Goal: Information Seeking & Learning: Learn about a topic

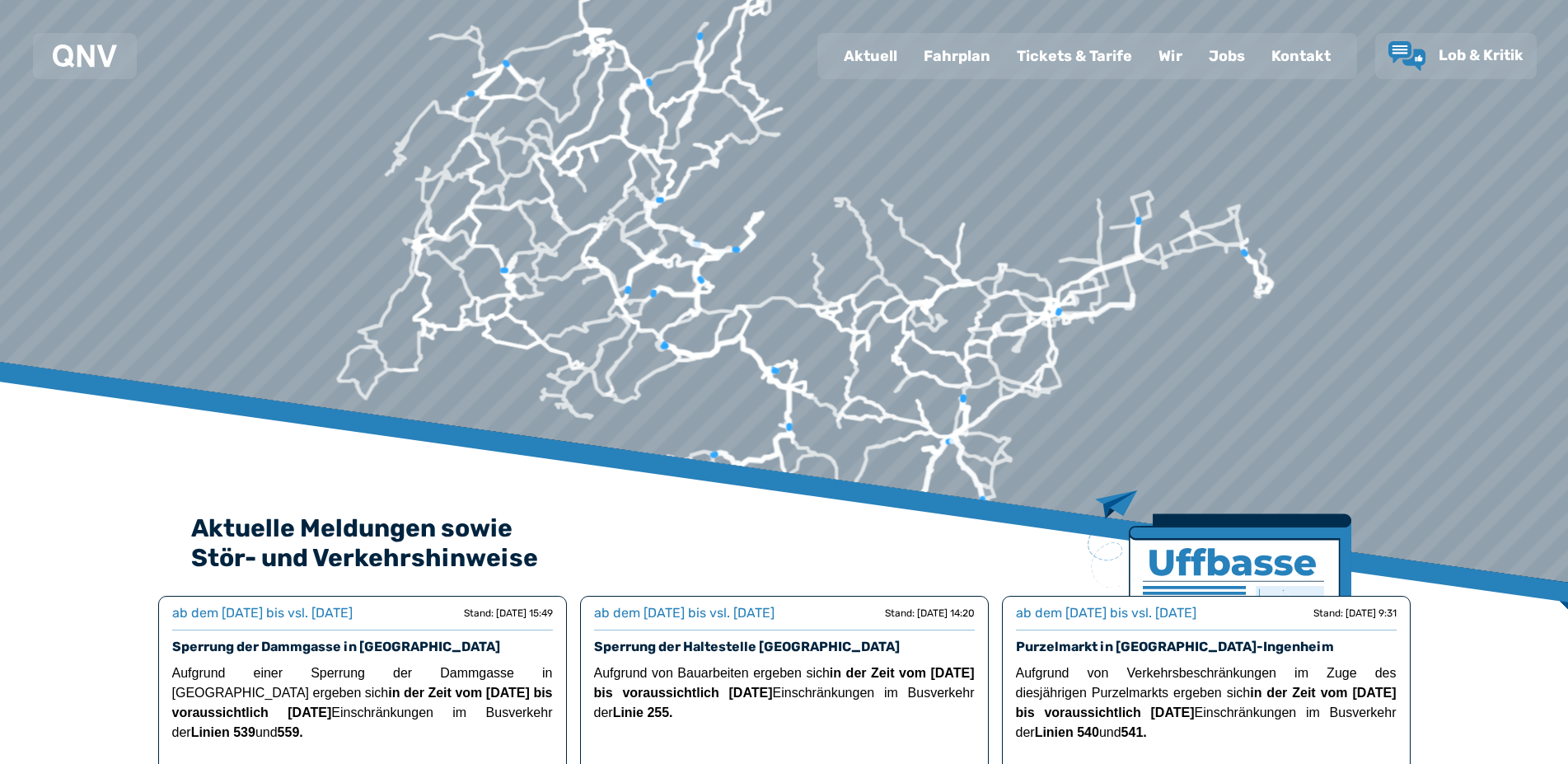
click at [955, 59] on div "Fahrplan" at bounding box center [956, 56] width 93 height 43
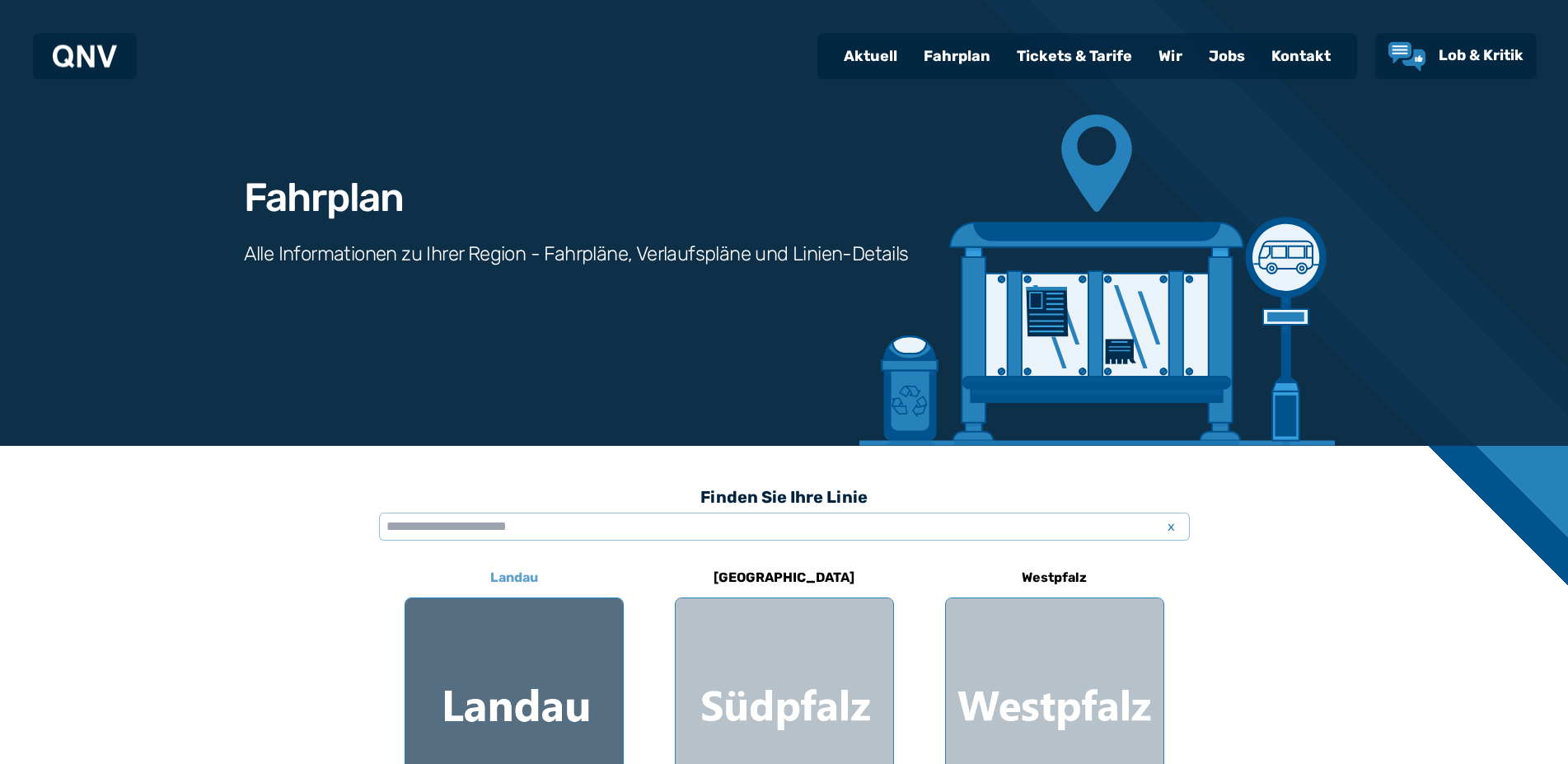
scroll to position [252, 0]
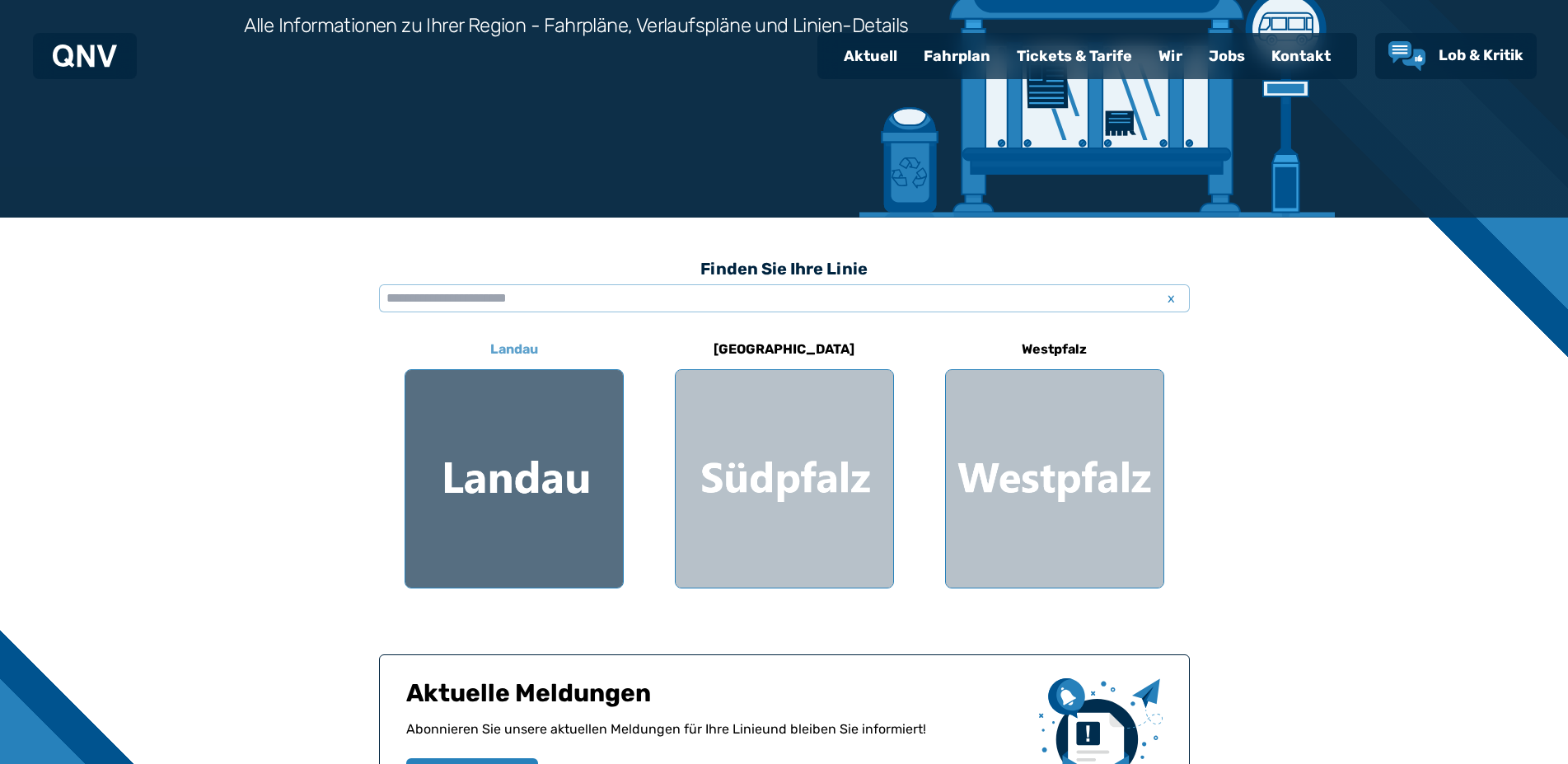
click at [484, 459] on div at bounding box center [513, 479] width 217 height 217
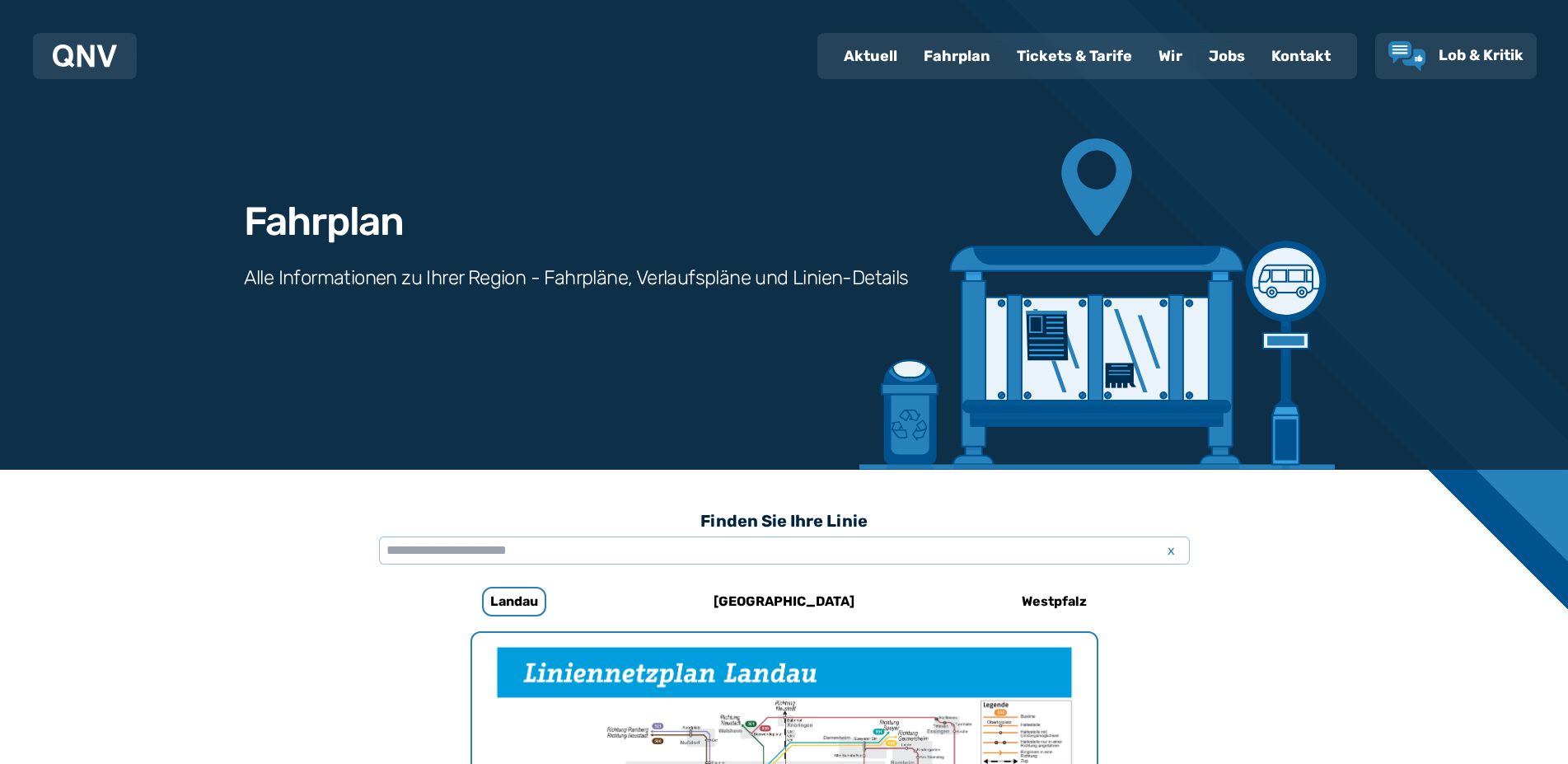
scroll to position [252, 0]
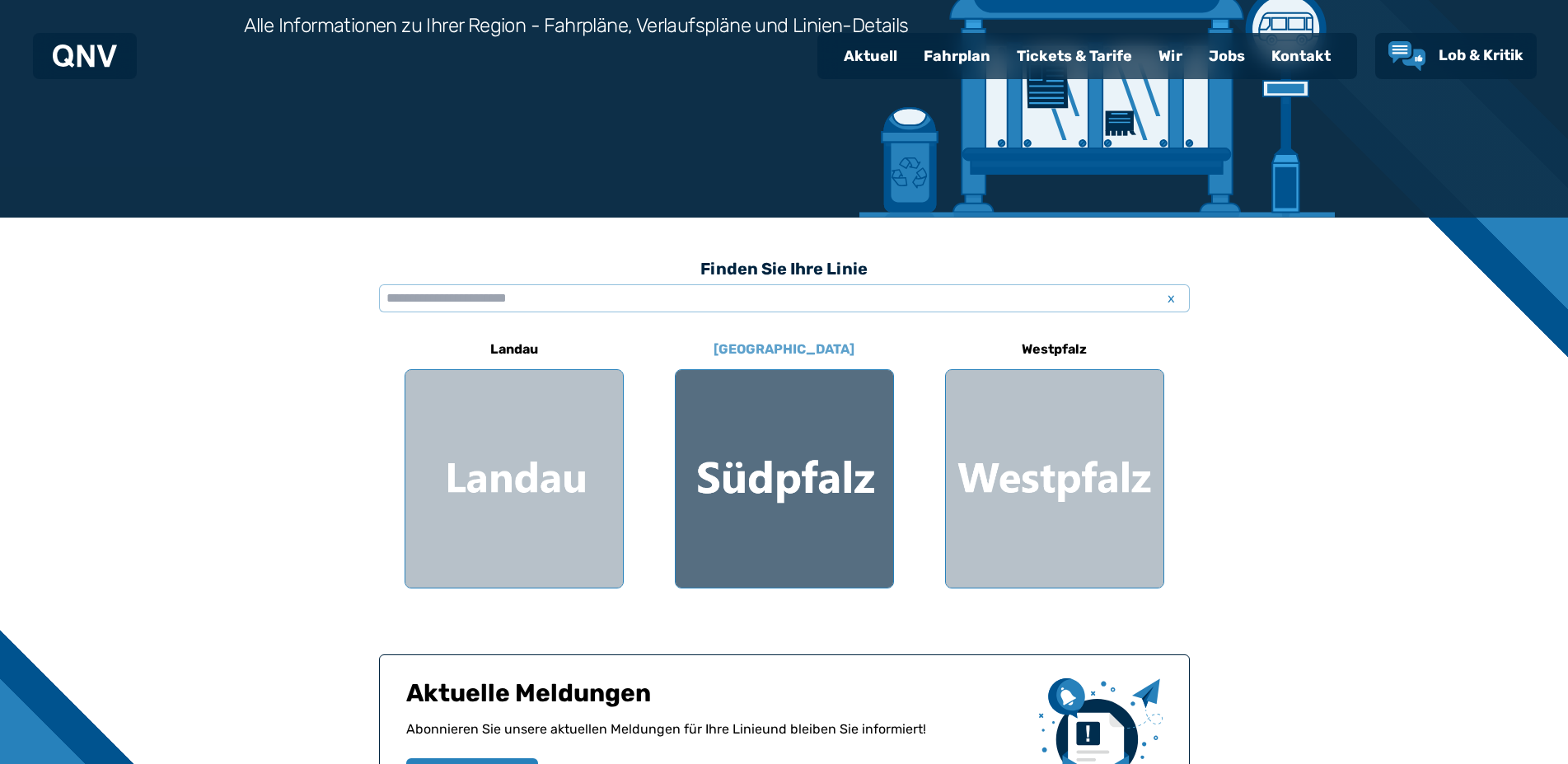
click at [787, 458] on div at bounding box center [784, 479] width 217 height 217
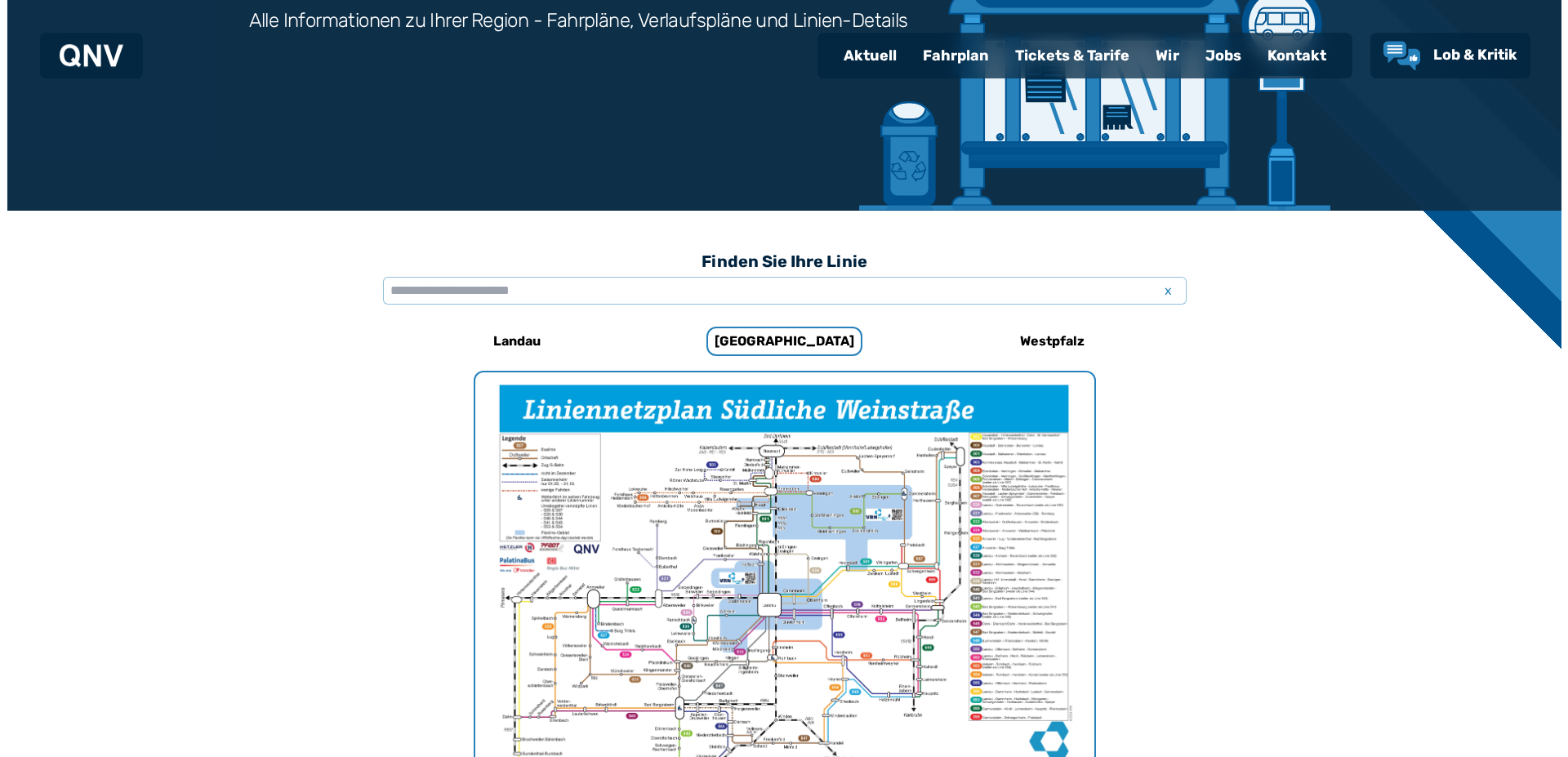
scroll to position [420, 0]
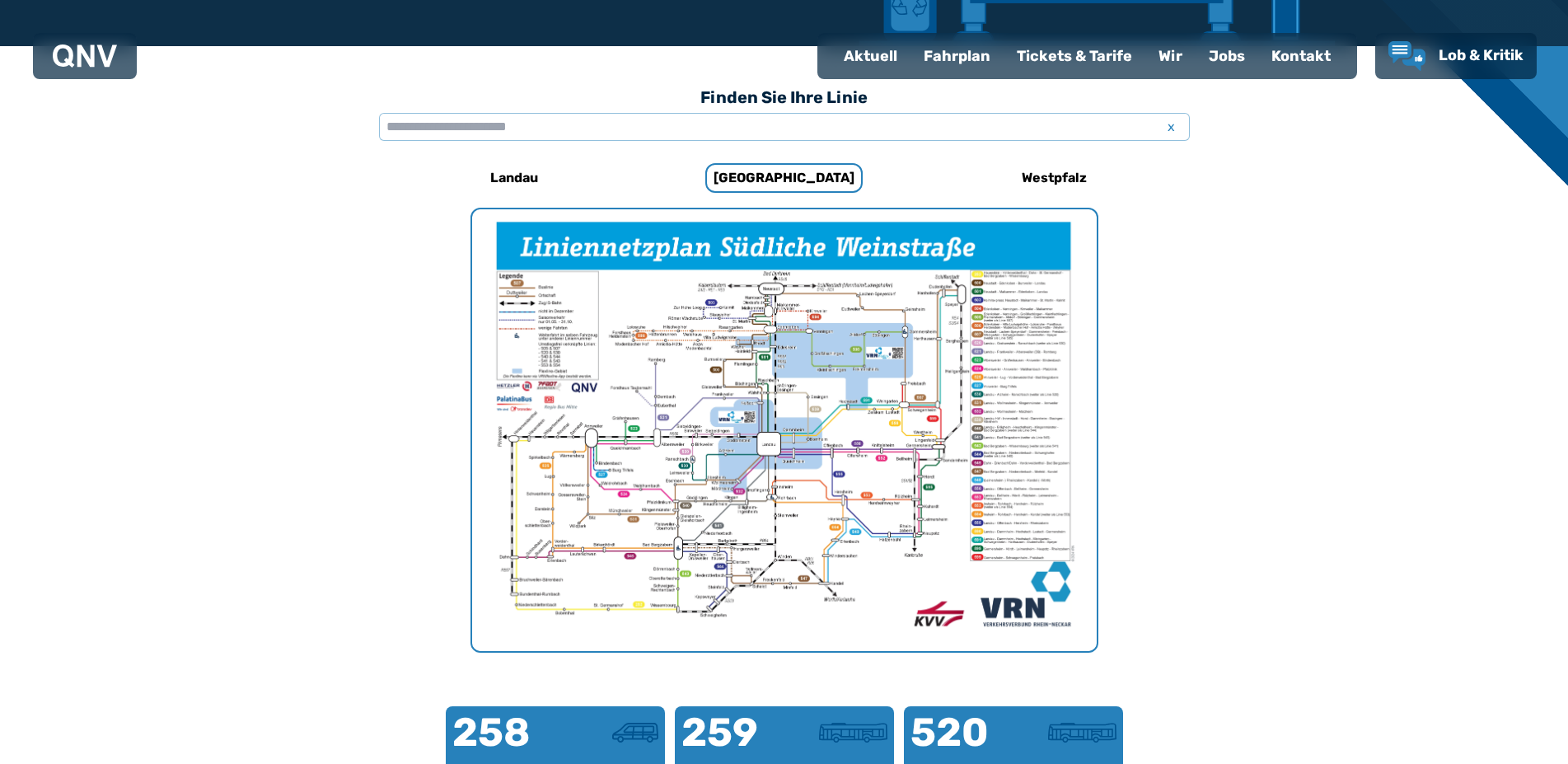
click at [776, 445] on img "1 von 1" at bounding box center [784, 430] width 625 height 442
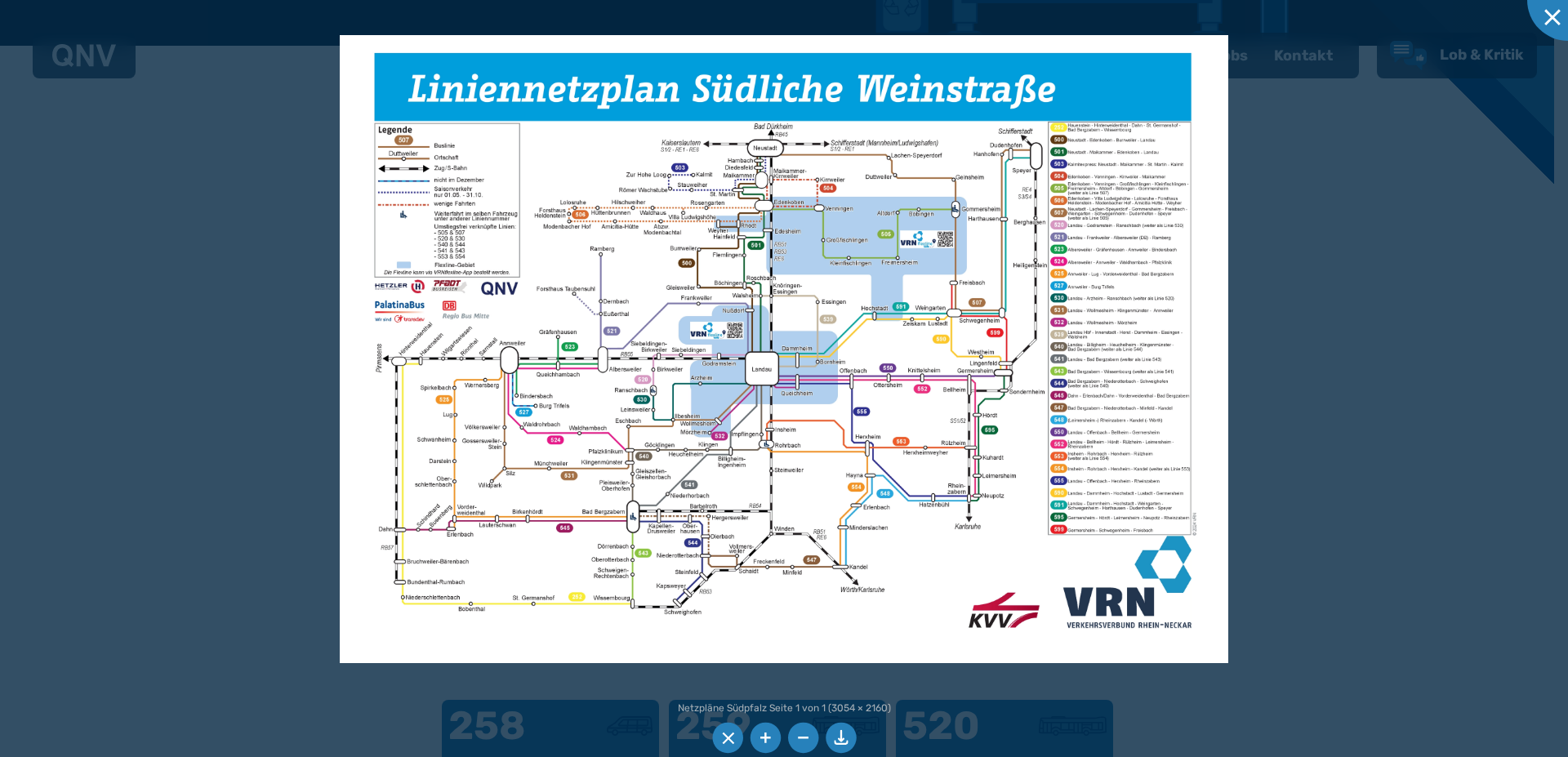
click at [649, 427] on img at bounding box center [784, 348] width 888 height 628
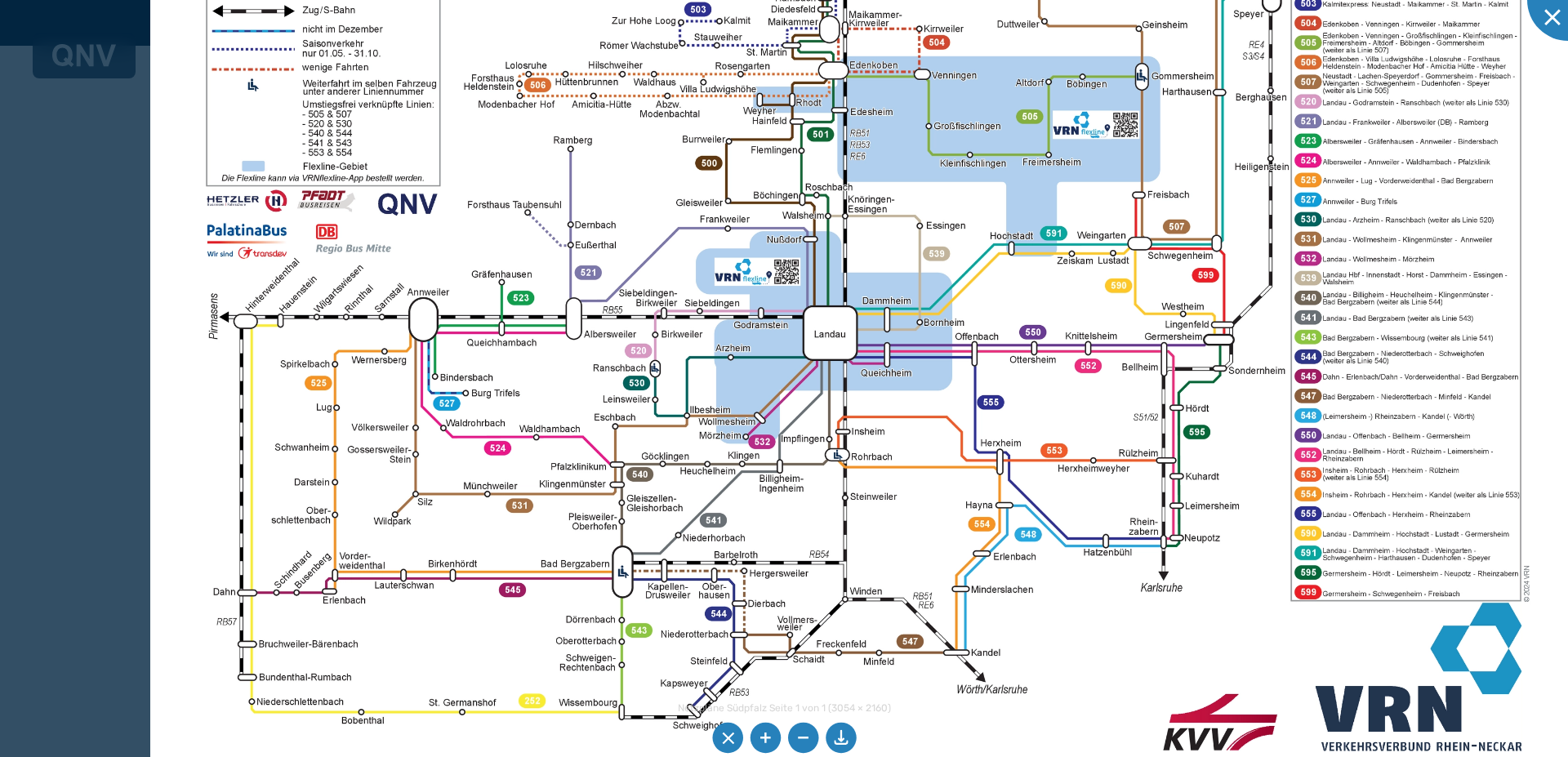
click at [525, 510] on img at bounding box center [866, 301] width 1431 height 1011
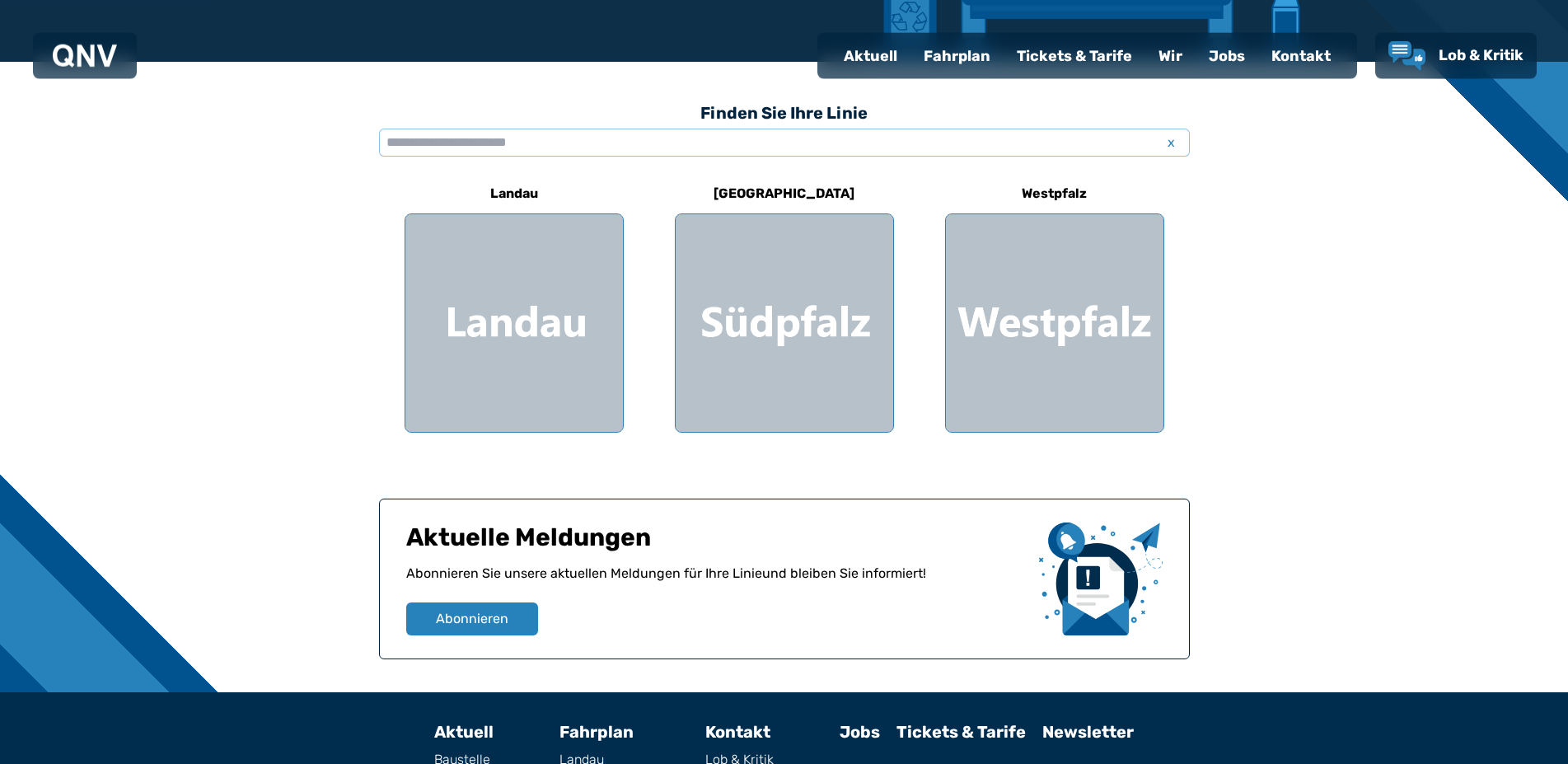
scroll to position [544, 0]
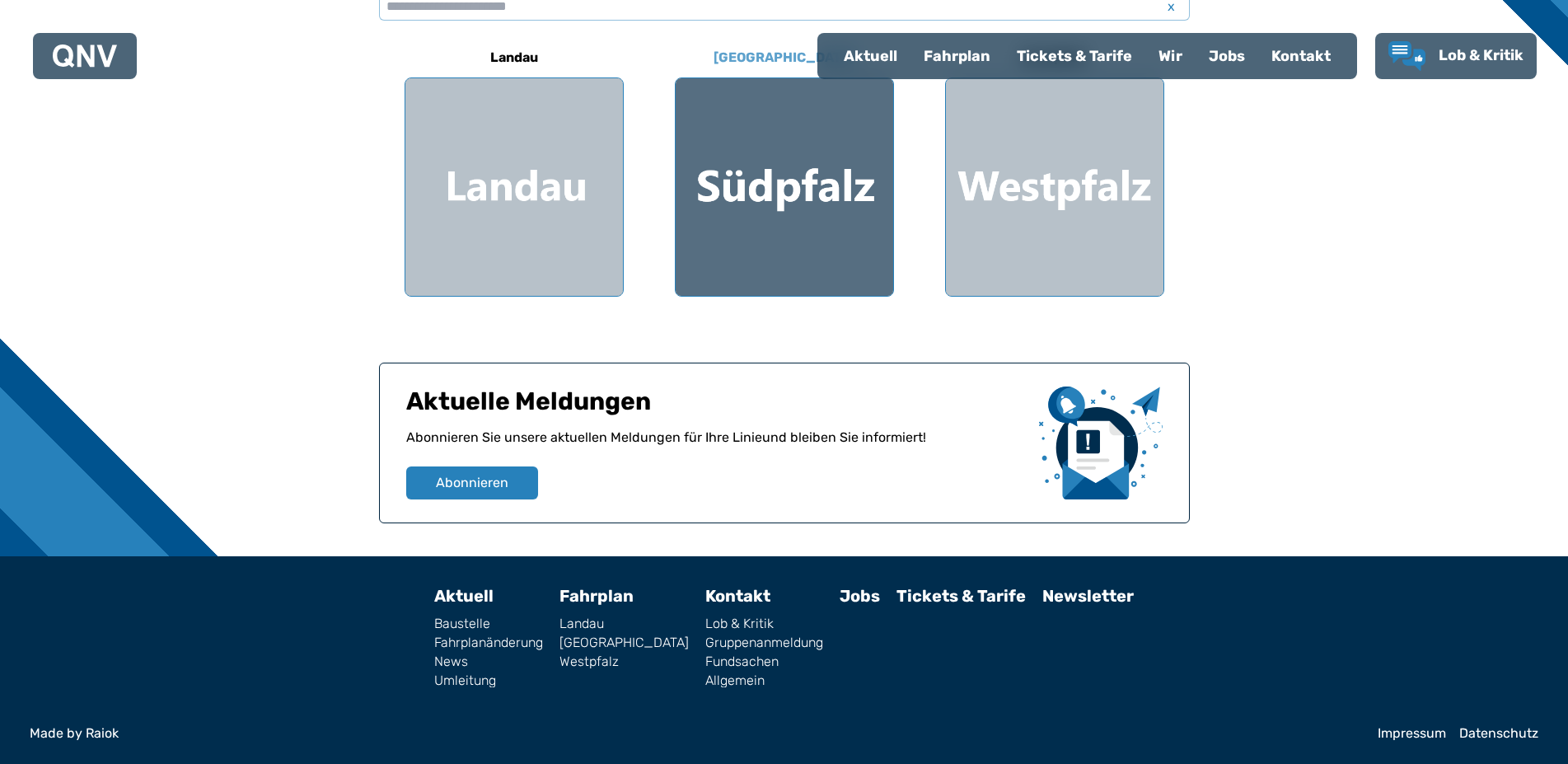
click at [787, 223] on div at bounding box center [784, 187] width 217 height 217
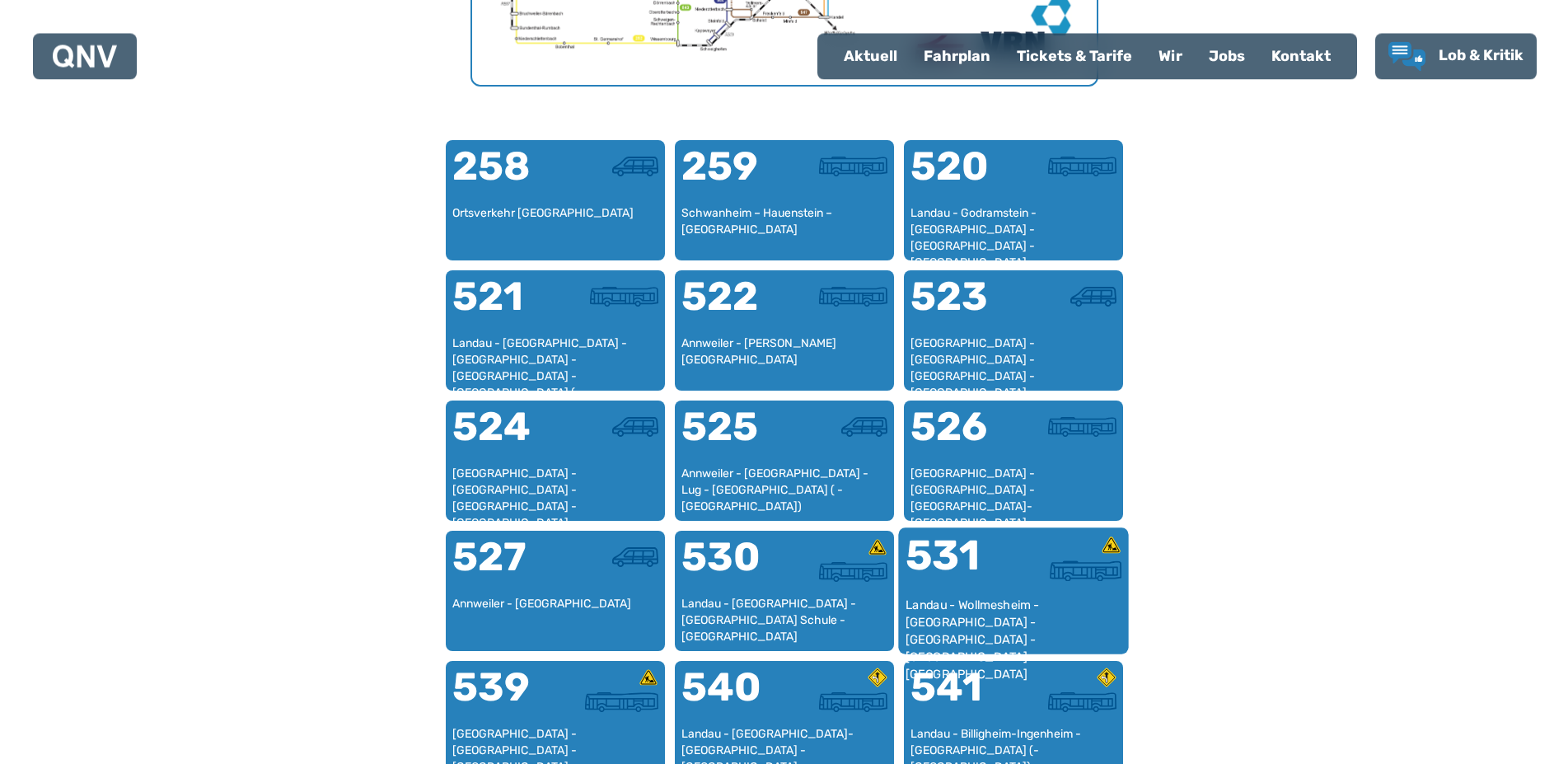
scroll to position [1012, 0]
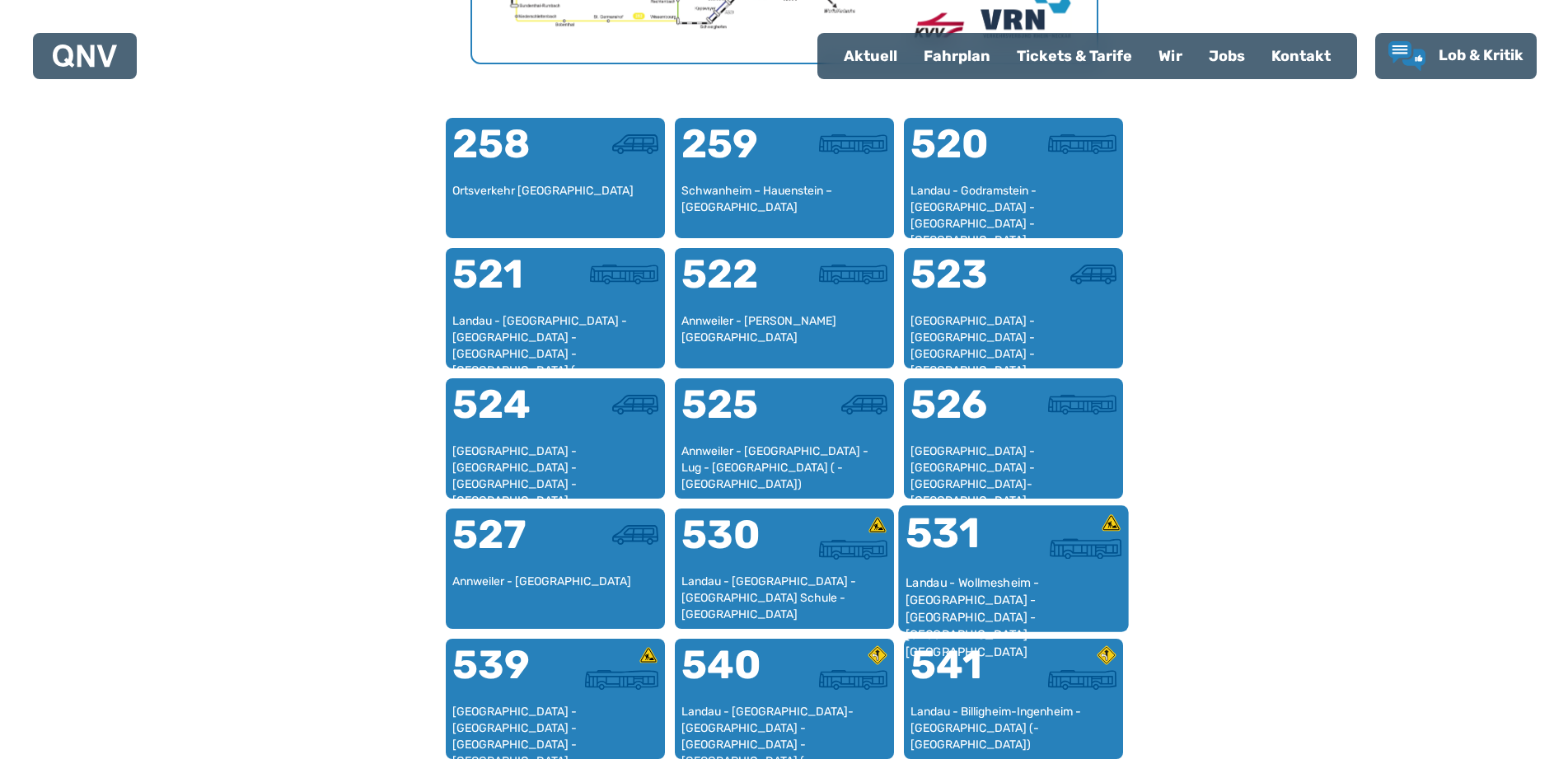
click at [1009, 555] on div "531" at bounding box center [958, 543] width 108 height 62
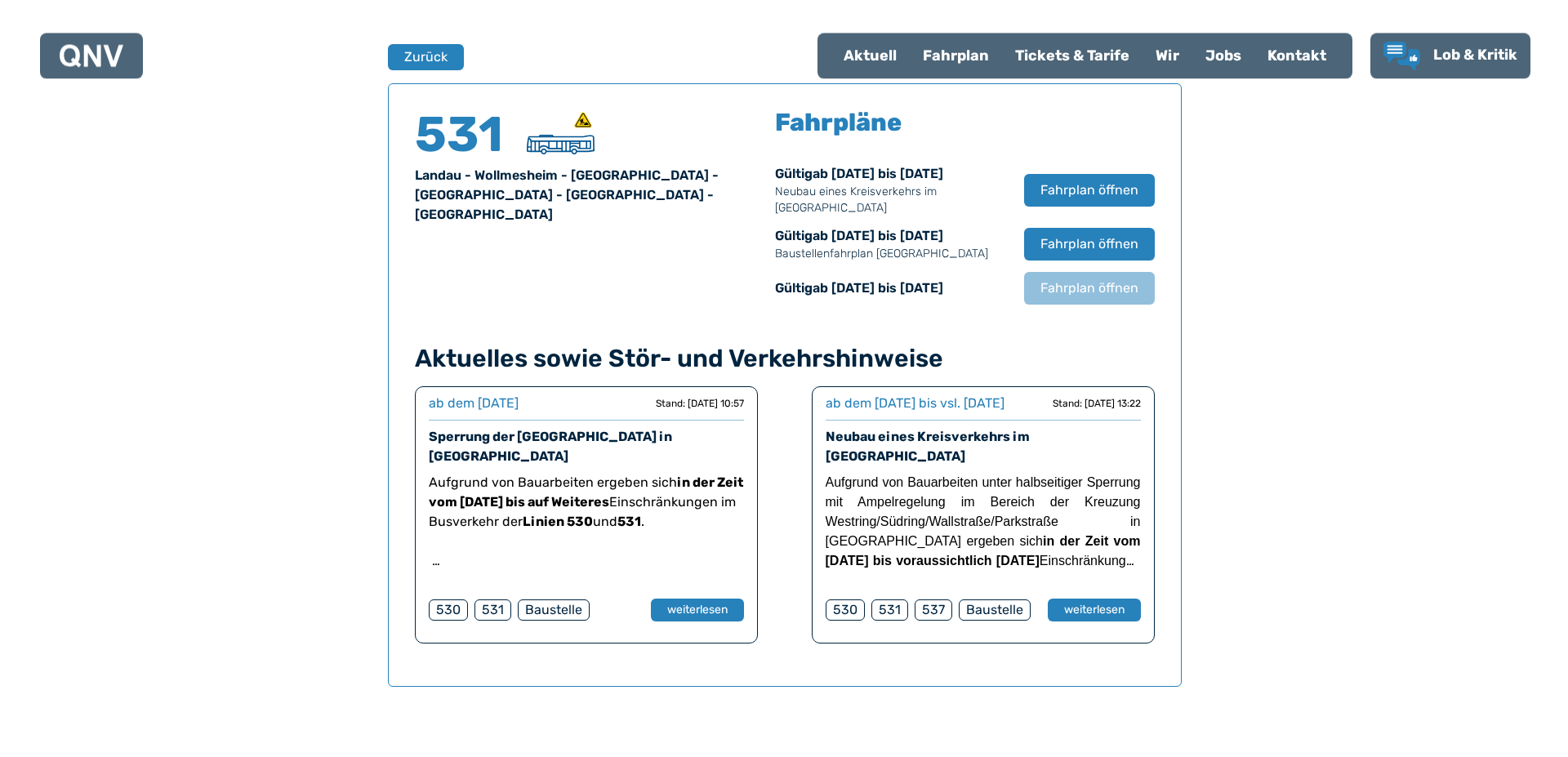
scroll to position [1076, 0]
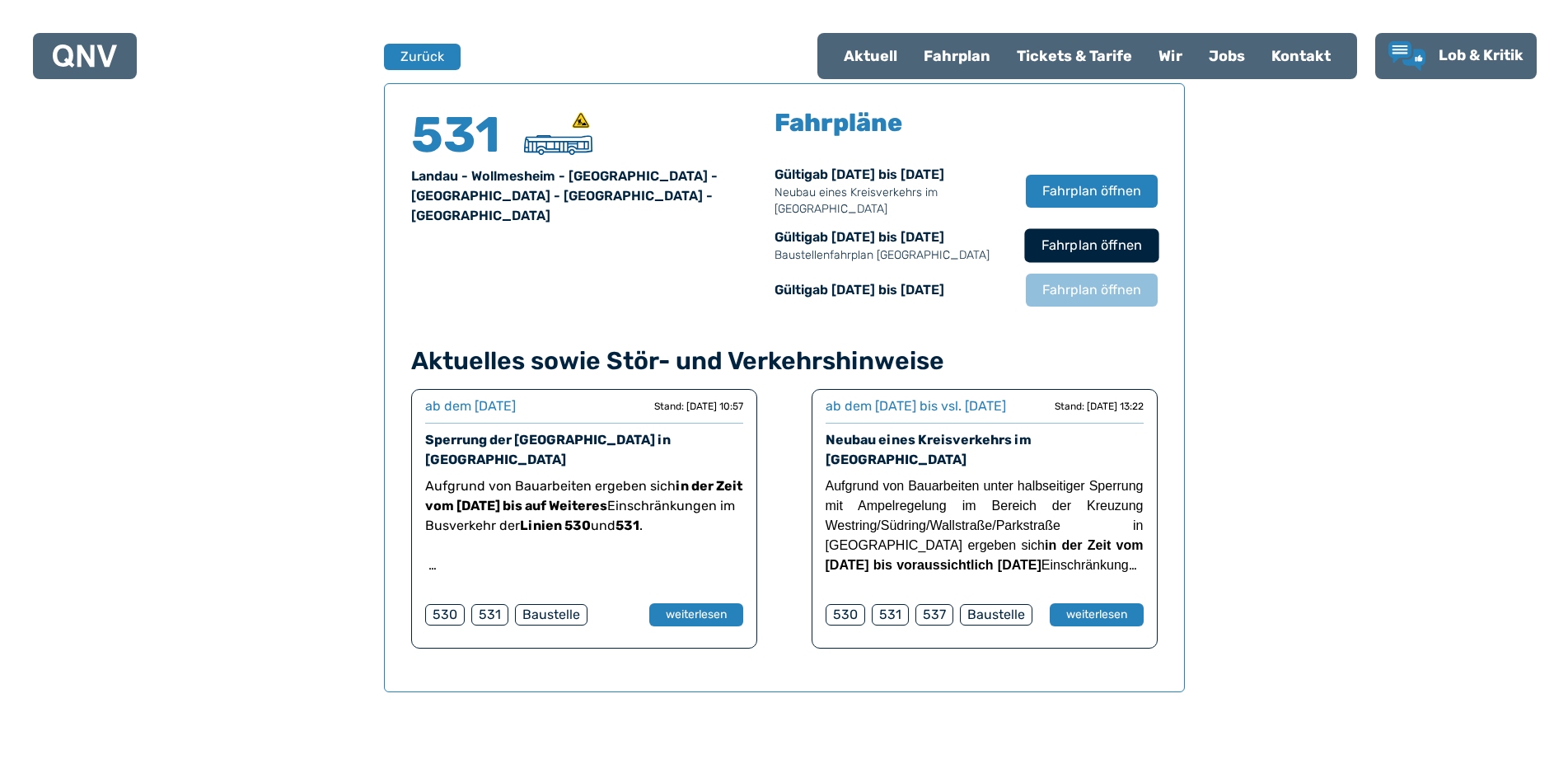
click at [1101, 246] on span "Fahrplan öffnen" at bounding box center [1090, 245] width 100 height 19
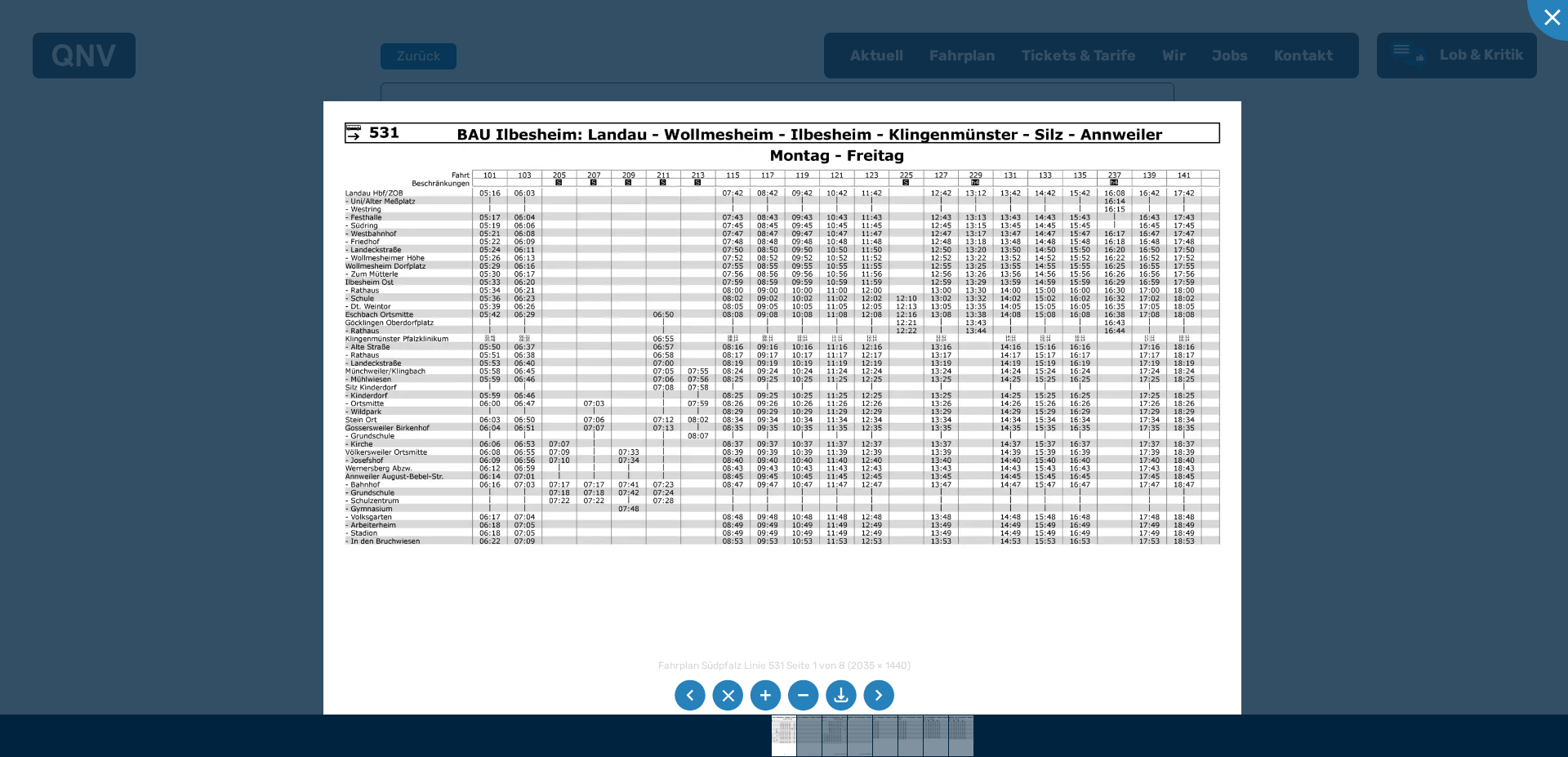
click at [935, 576] on img at bounding box center [782, 426] width 917 height 649
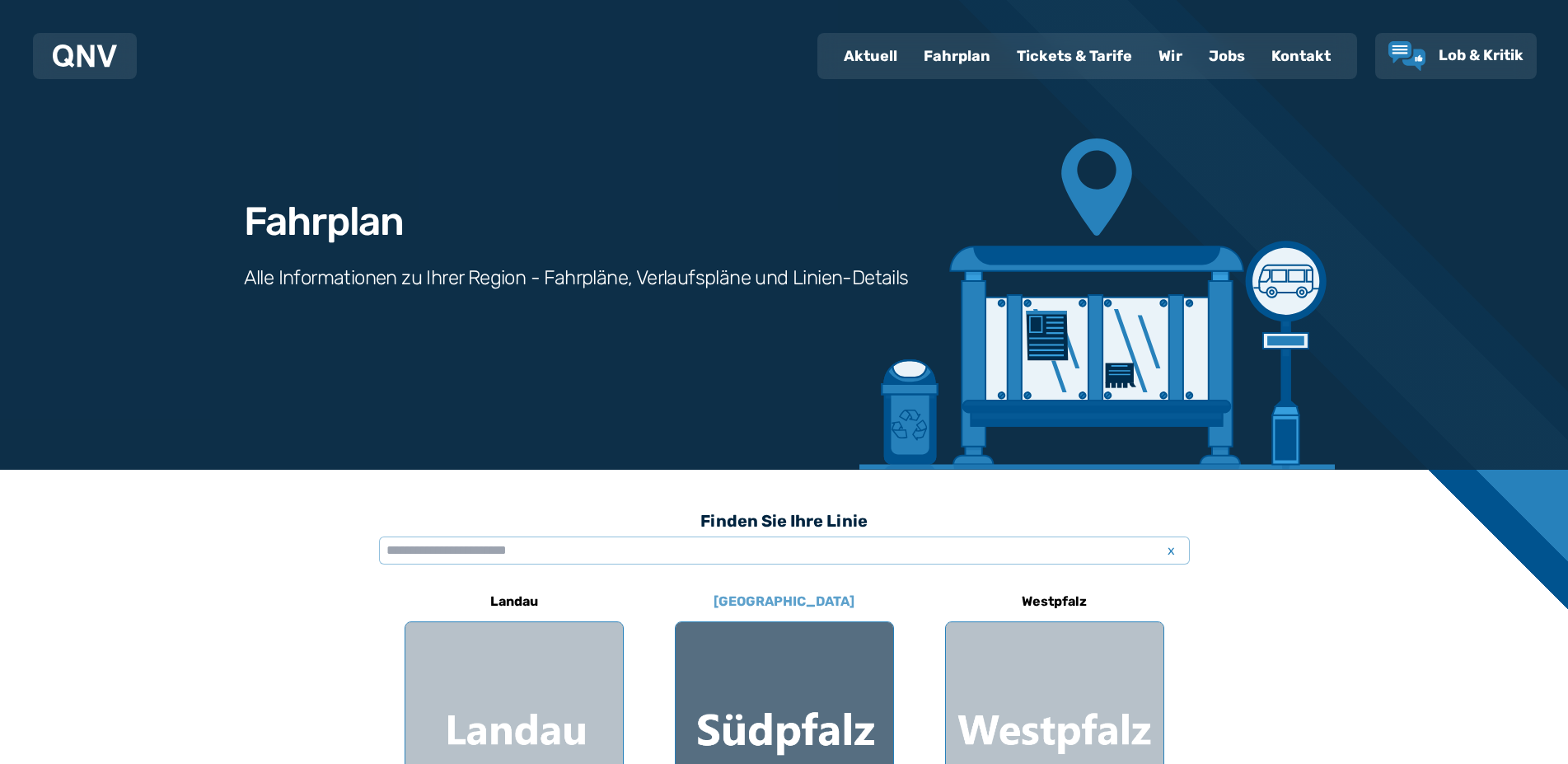
click at [817, 706] on div at bounding box center [784, 731] width 217 height 217
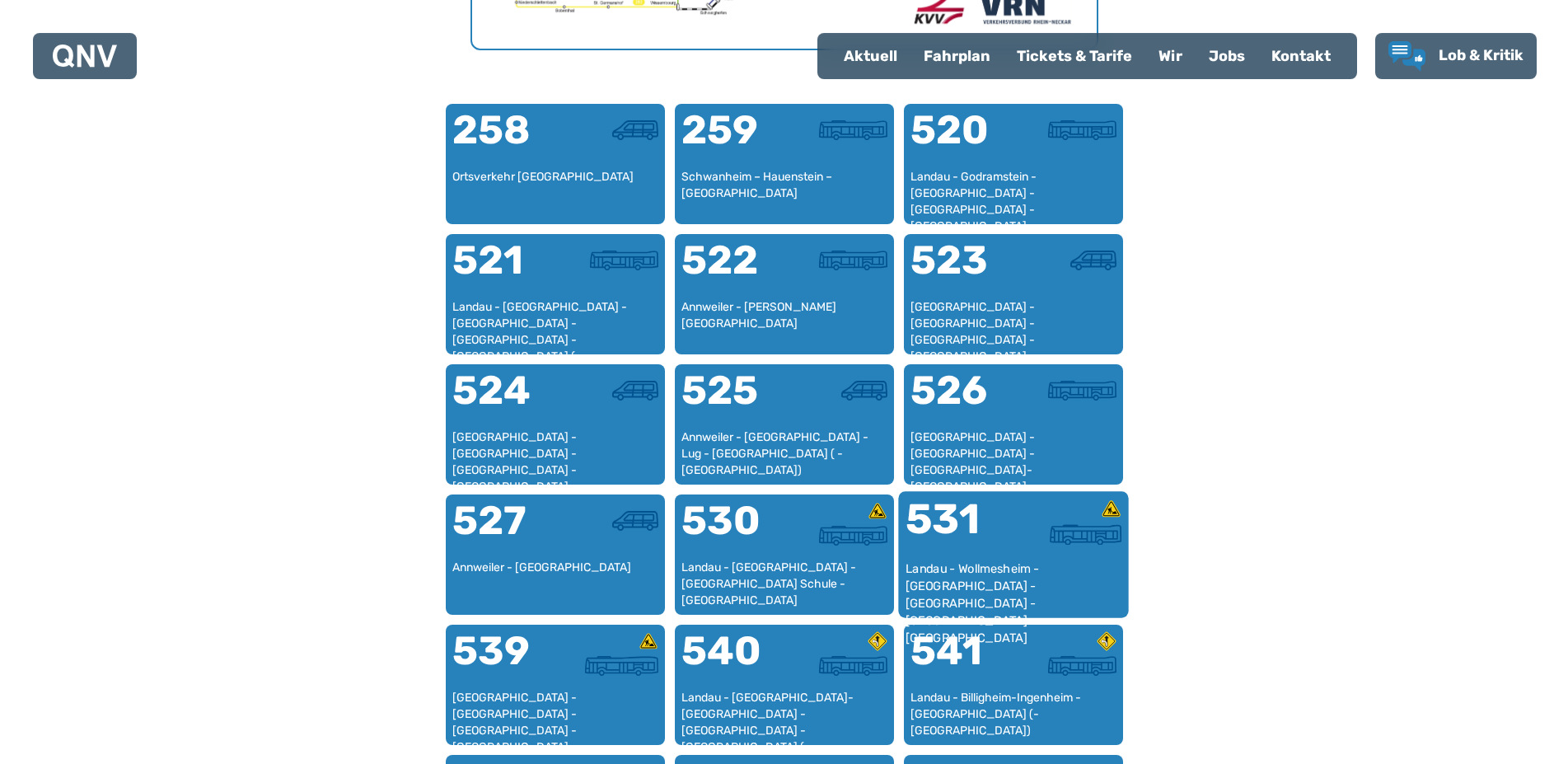
scroll to position [1065, 0]
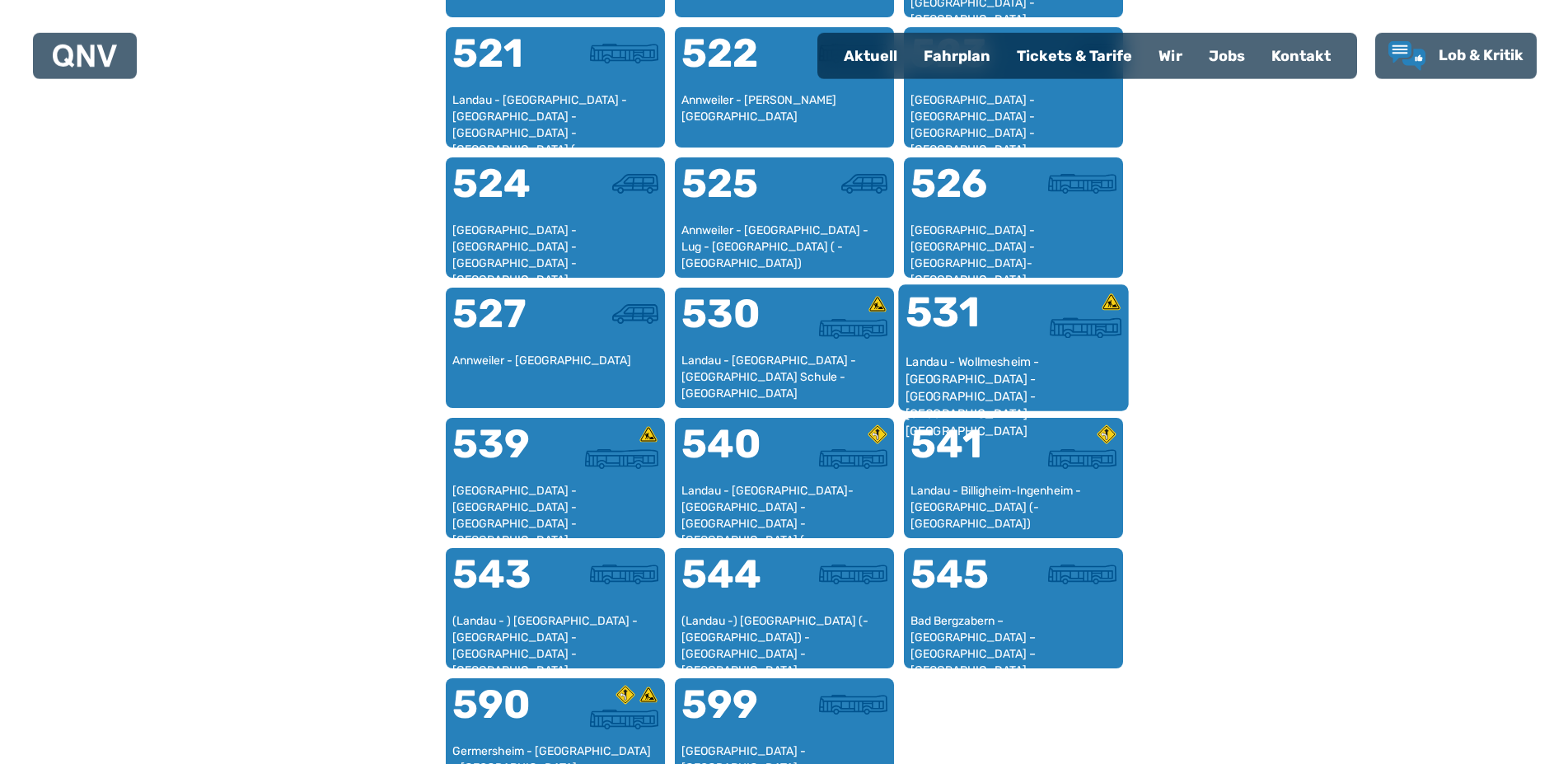
click at [990, 361] on div "Landau - Wollmesheim - [GEOGRAPHIC_DATA] - [GEOGRAPHIC_DATA] - [GEOGRAPHIC_DATA…" at bounding box center [1012, 378] width 216 height 51
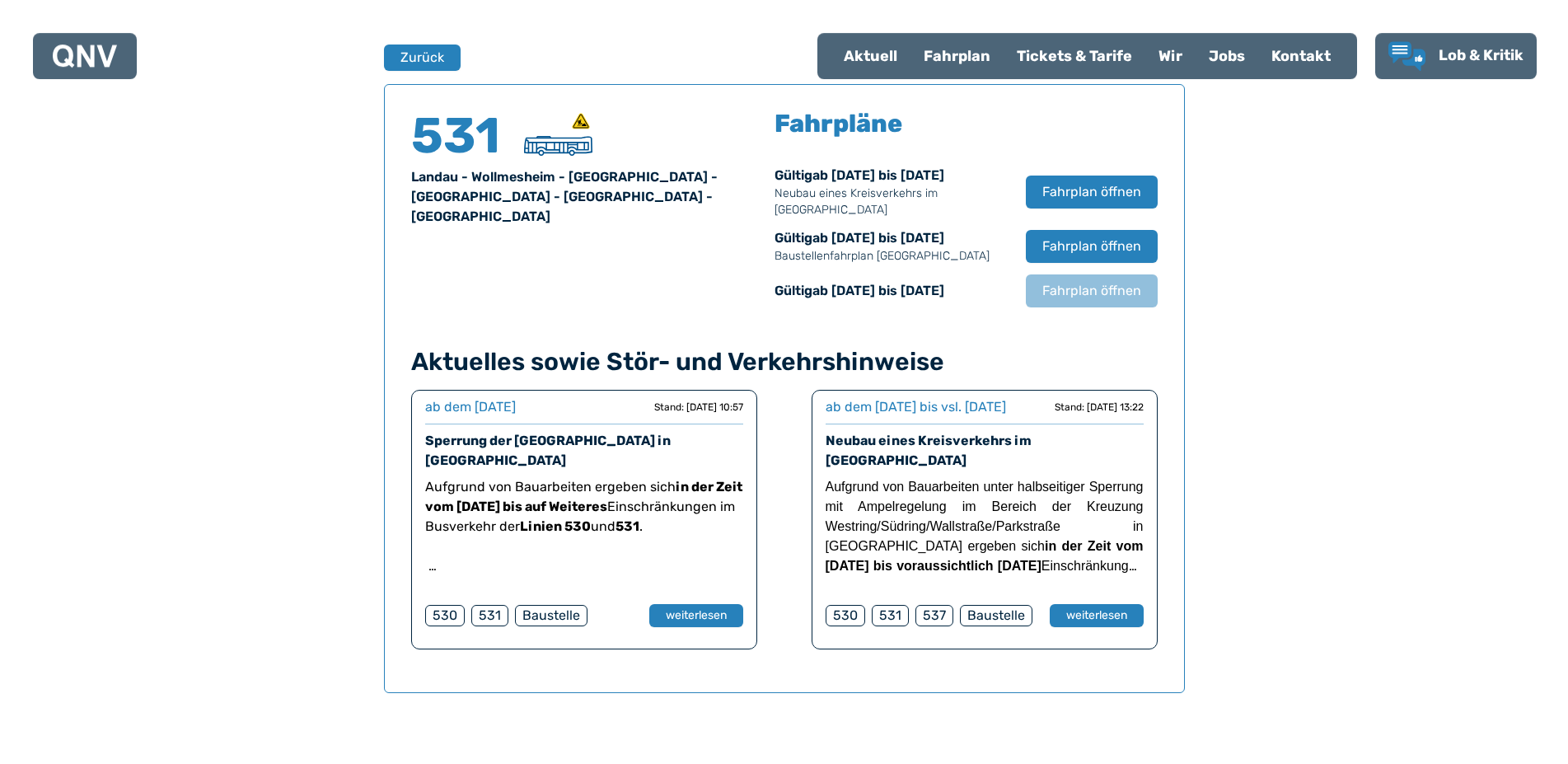
scroll to position [1086, 0]
click at [680, 603] on button "weiterlesen" at bounding box center [696, 615] width 96 height 24
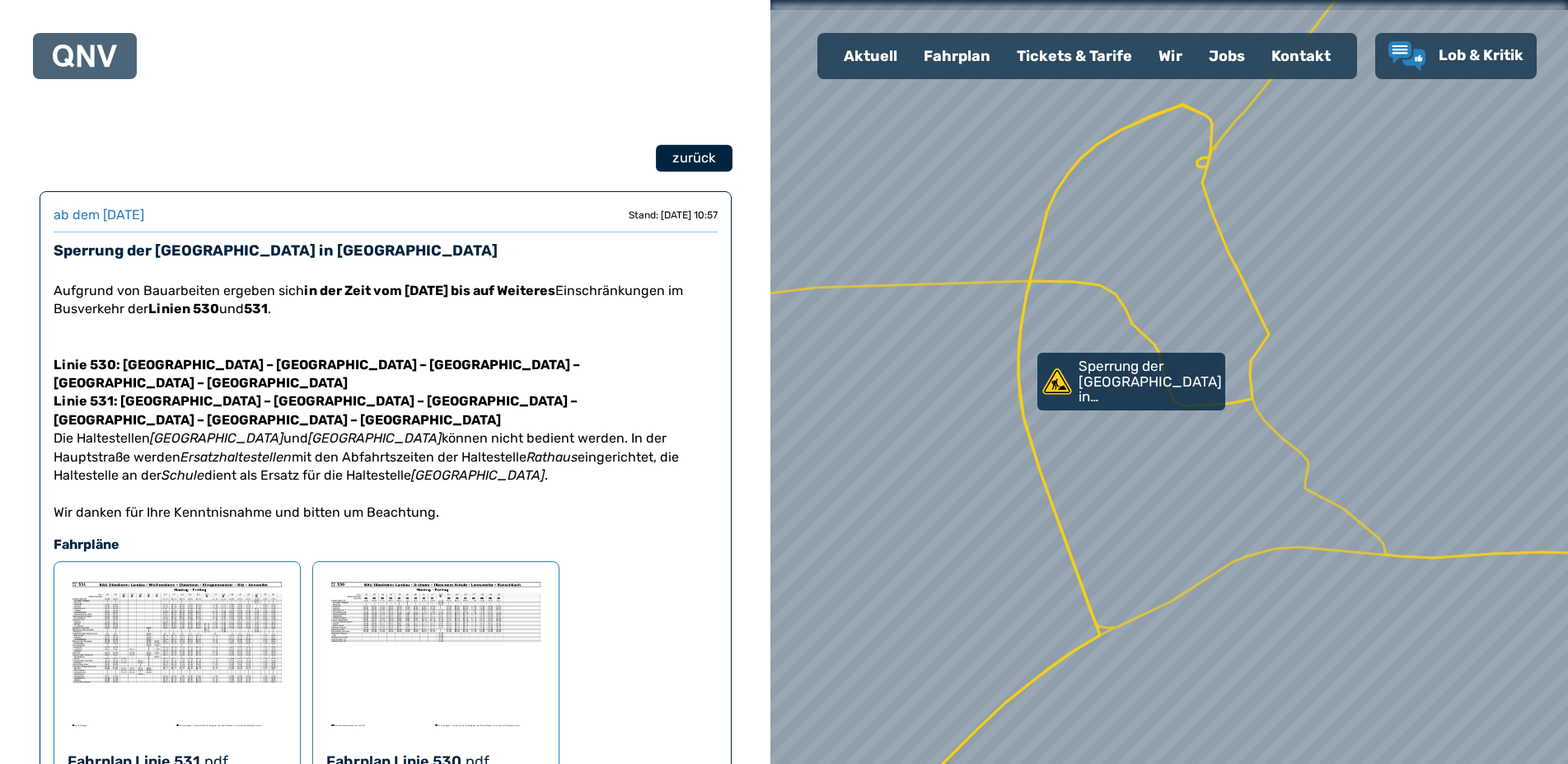
click at [698, 157] on span "zurück" at bounding box center [694, 157] width 43 height 19
select select "*"
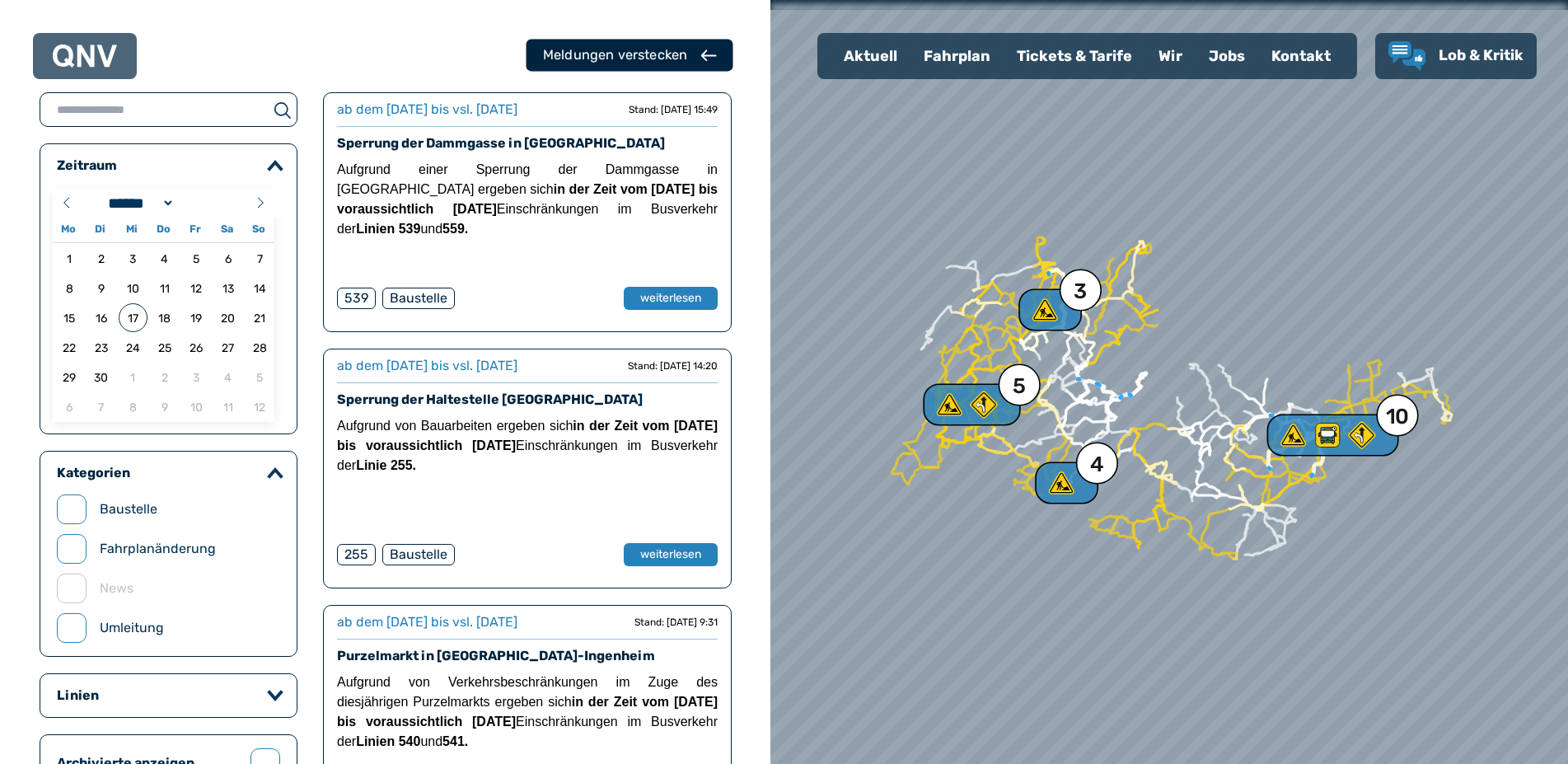
click at [638, 58] on div "Meldungen verstecken" at bounding box center [615, 54] width 144 height 19
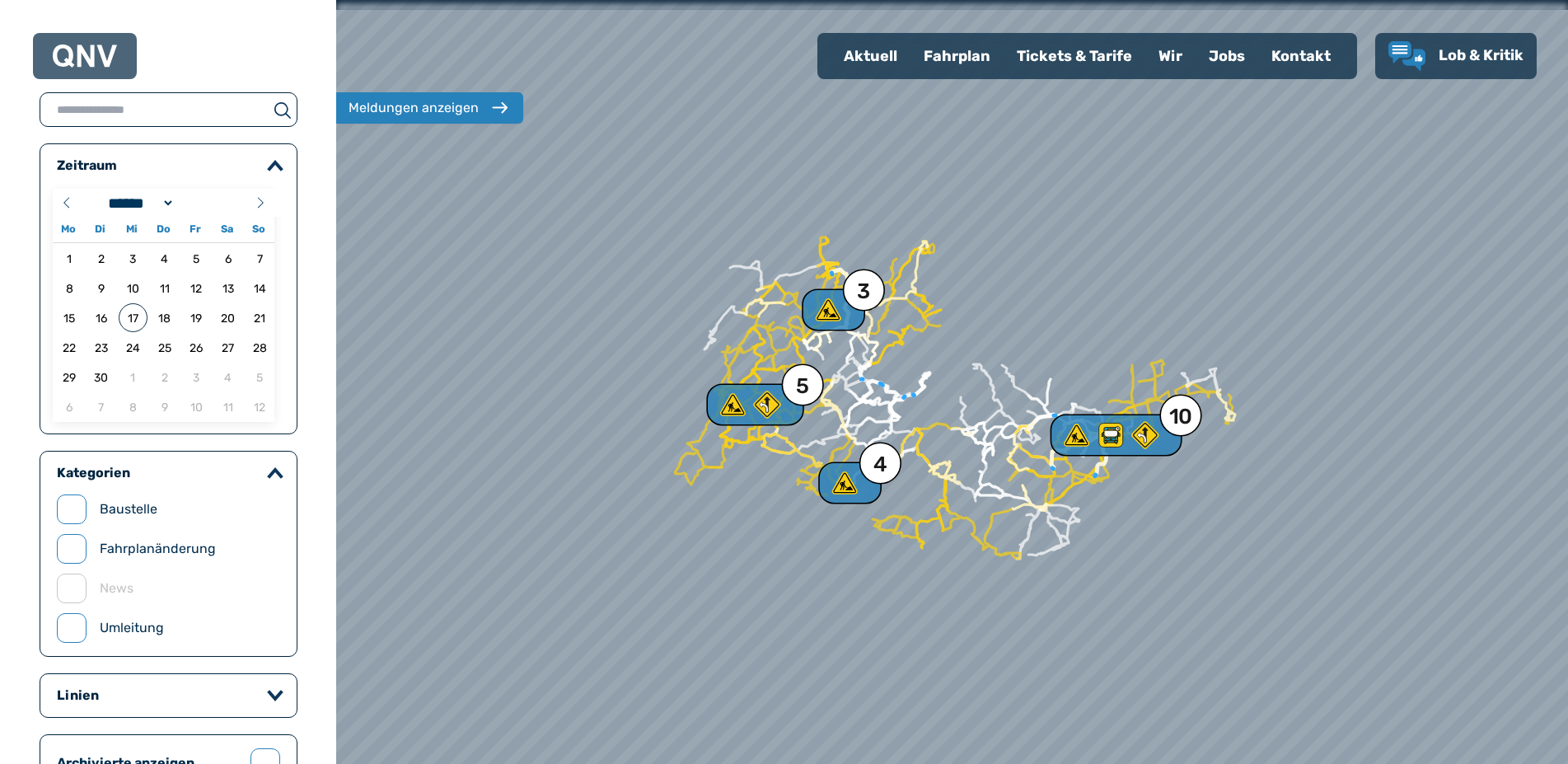
click at [951, 55] on div "Fahrplan" at bounding box center [956, 56] width 93 height 43
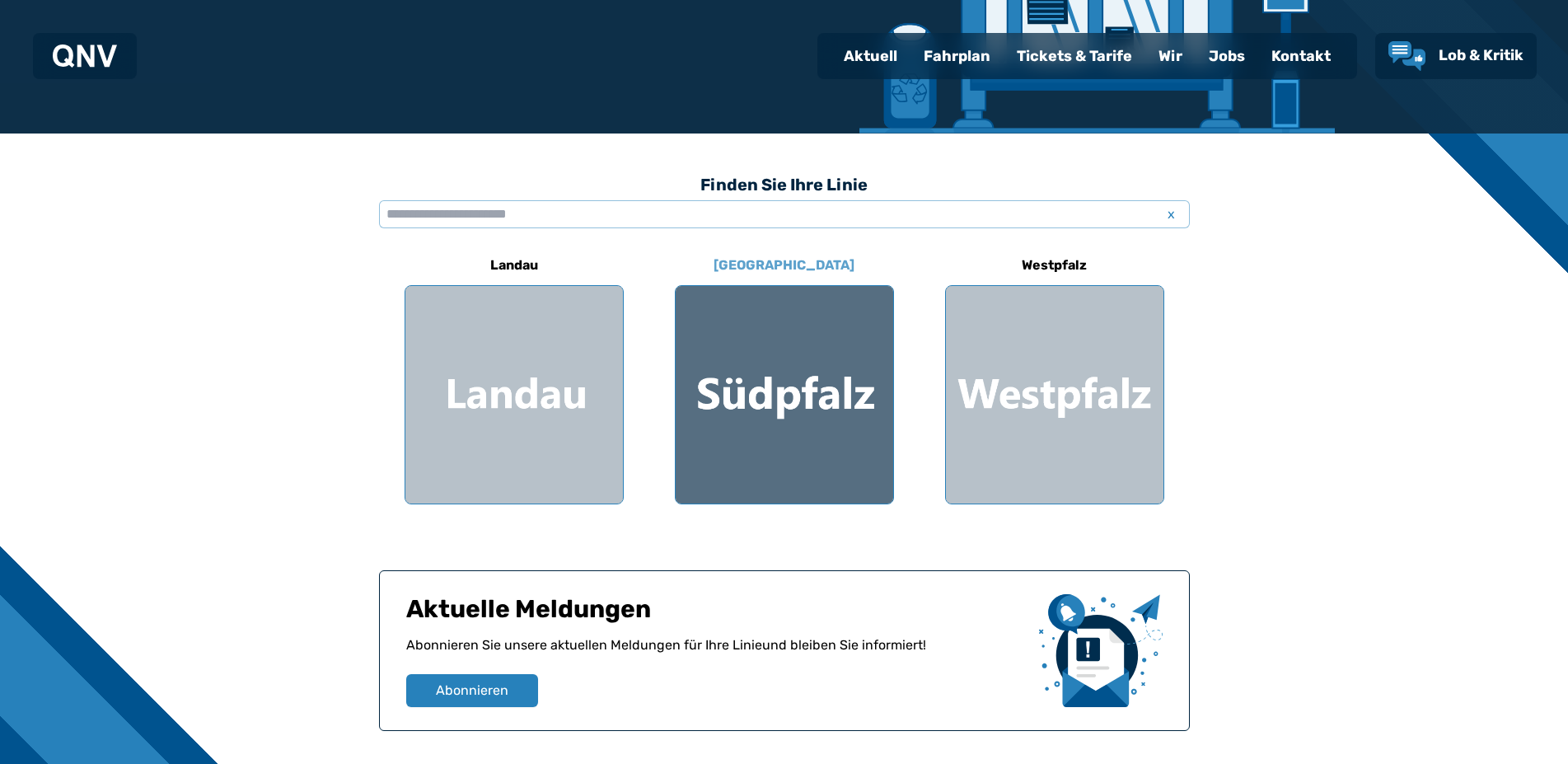
click at [797, 379] on div at bounding box center [784, 395] width 217 height 217
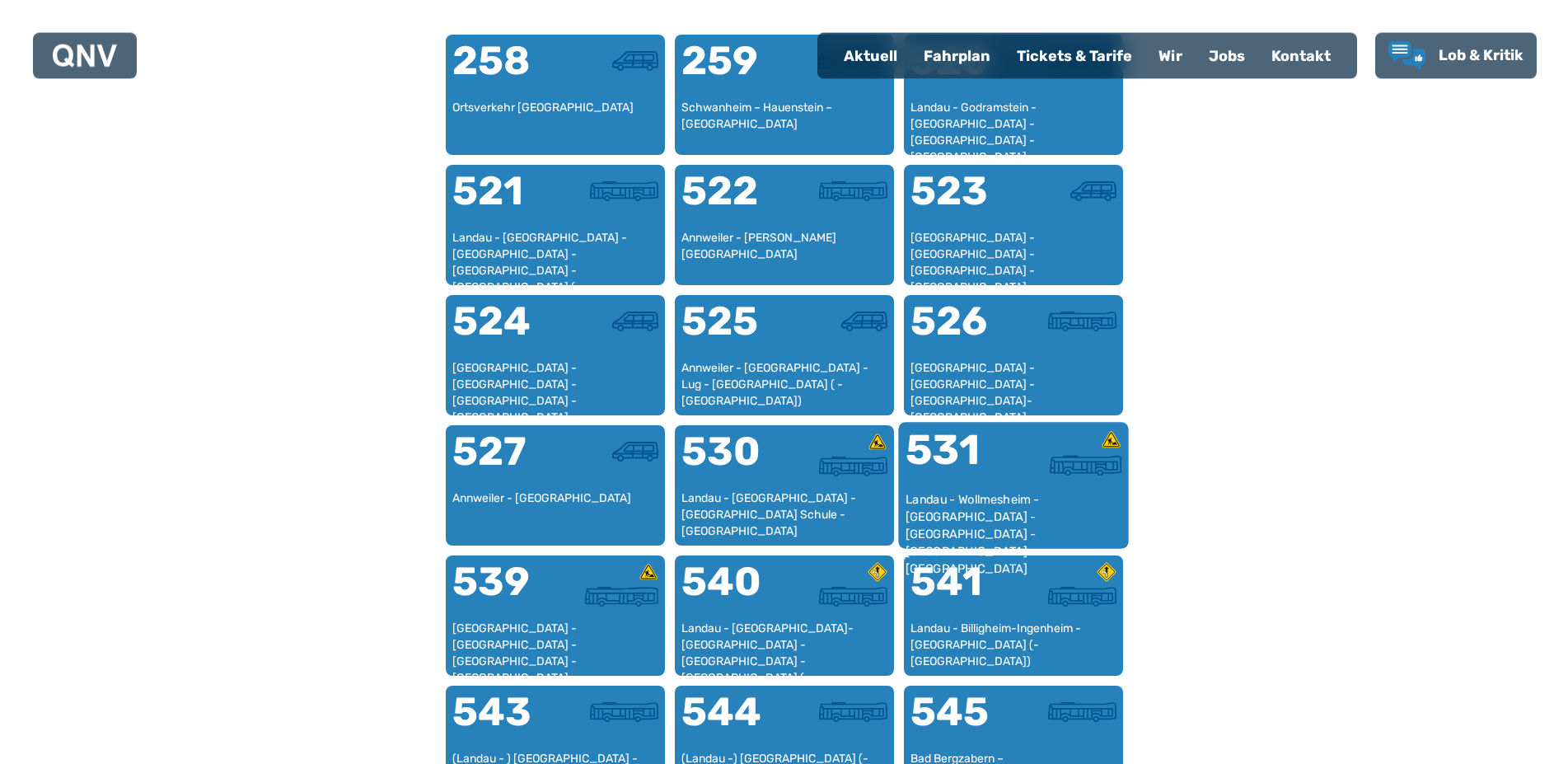
click at [956, 475] on div "531" at bounding box center [958, 459] width 108 height 62
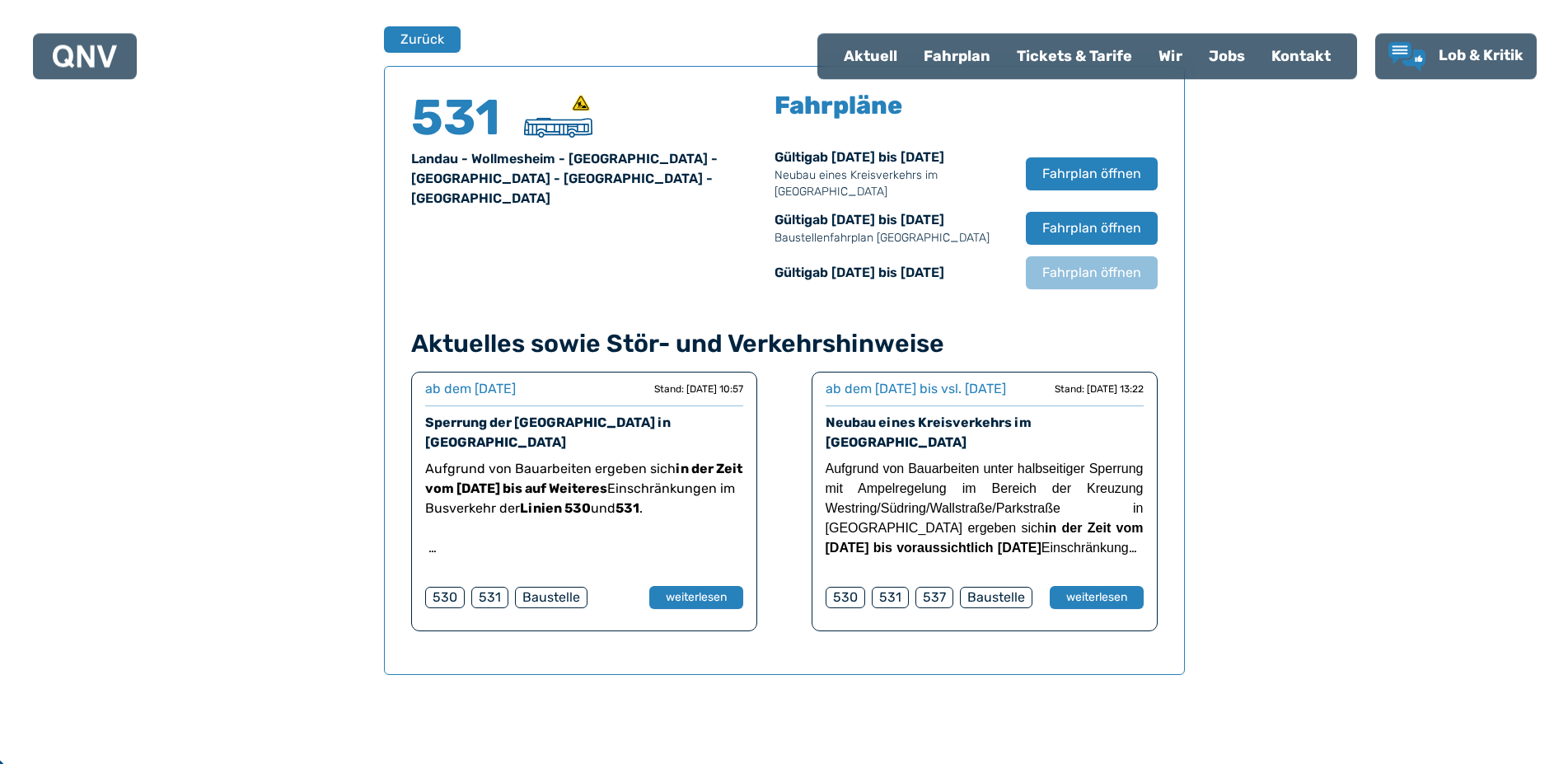
scroll to position [956, 0]
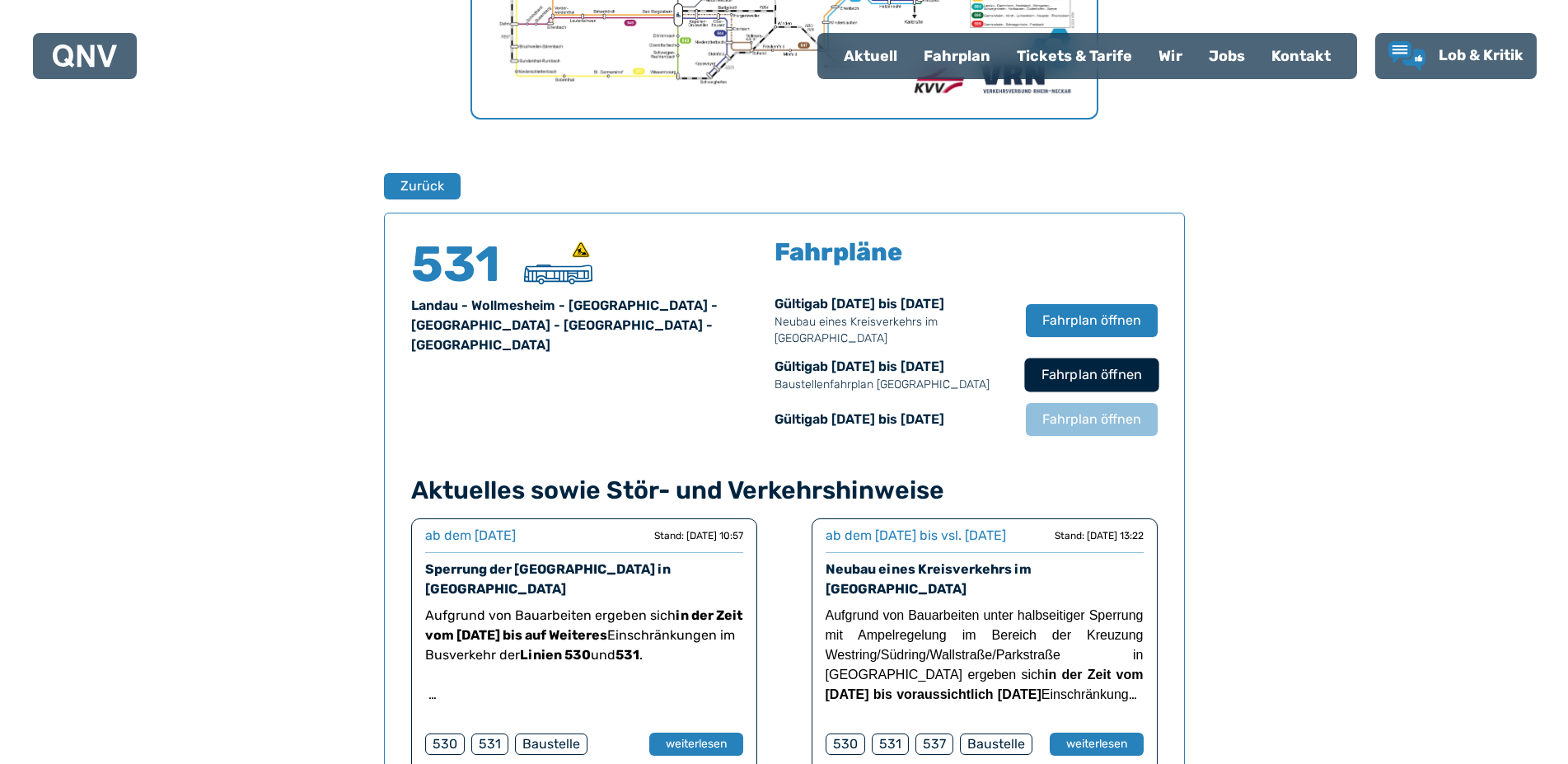
click at [1094, 374] on span "Fahrplan öffnen" at bounding box center [1090, 375] width 100 height 19
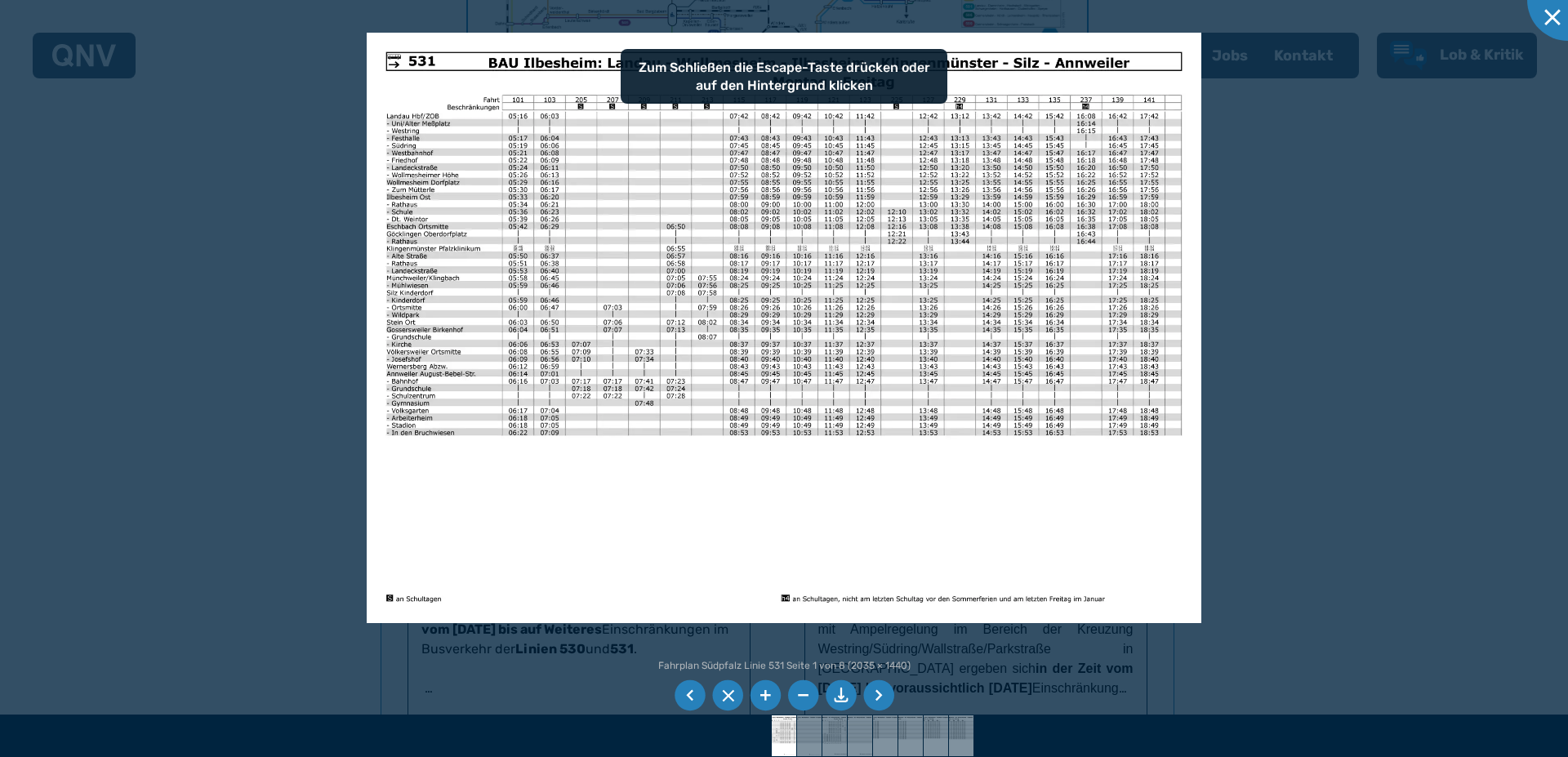
click at [890, 698] on li at bounding box center [878, 696] width 31 height 31
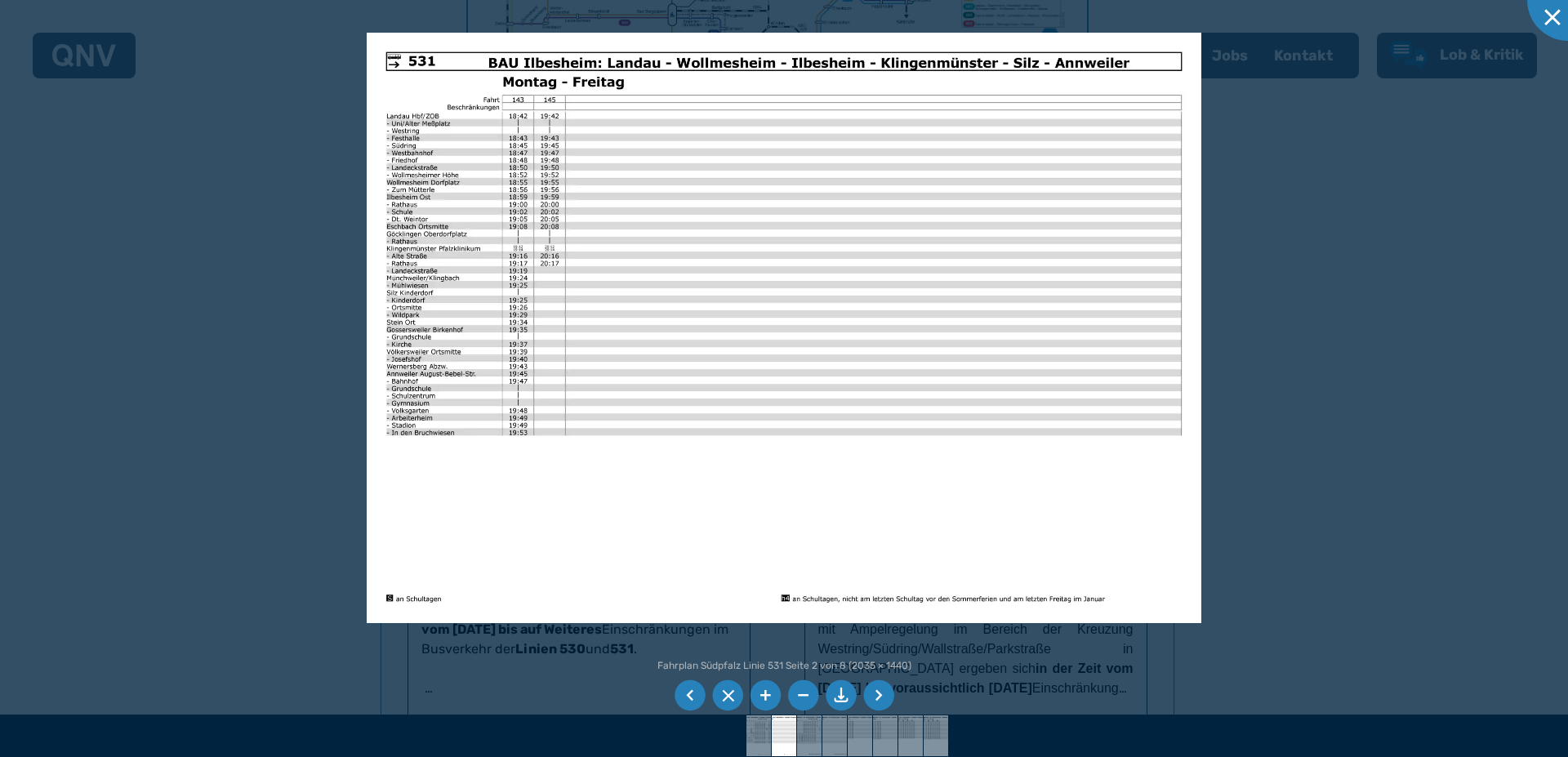
click at [881, 694] on li at bounding box center [878, 696] width 31 height 31
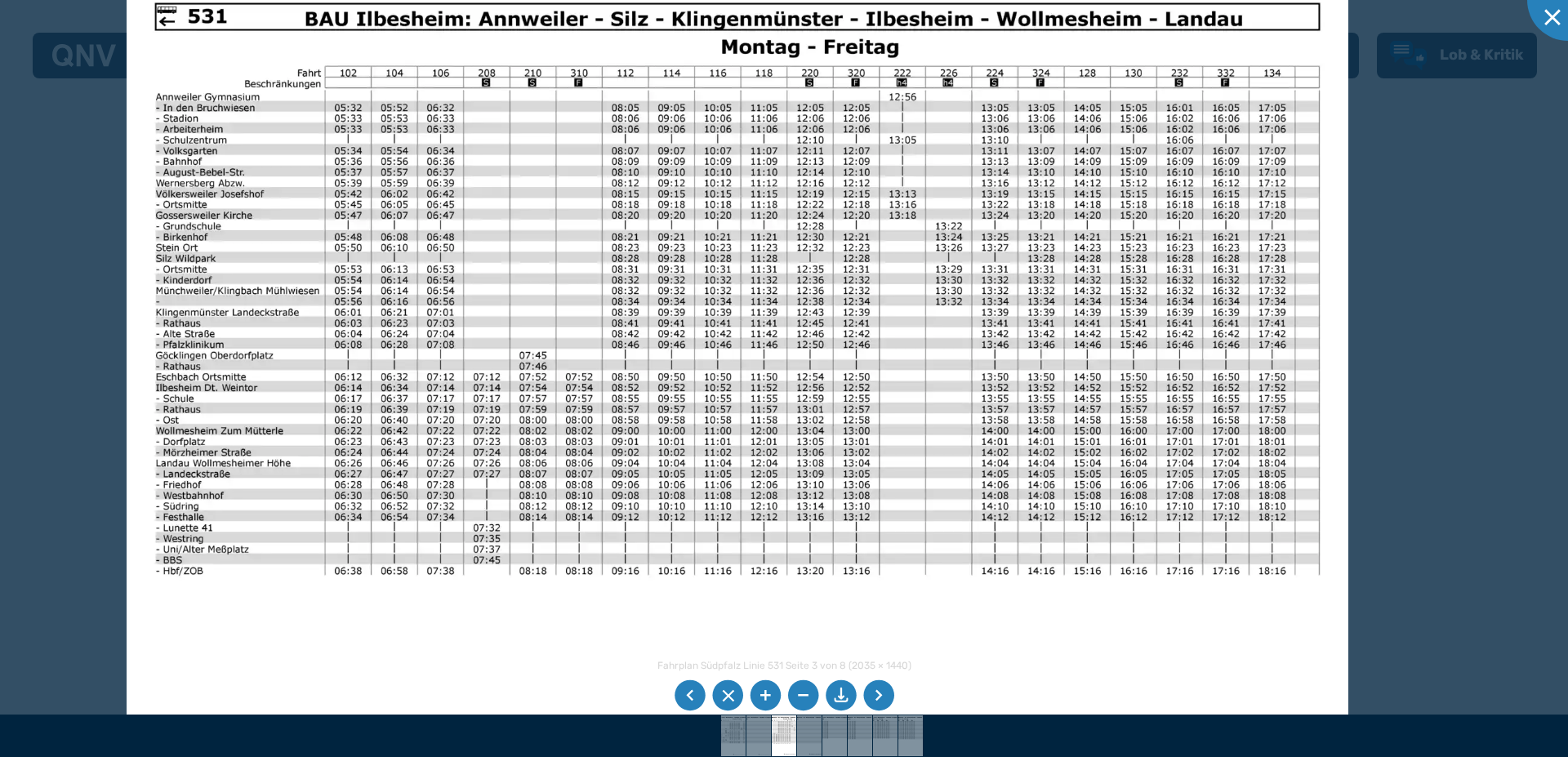
click at [893, 636] on img at bounding box center [737, 406] width 1220 height 864
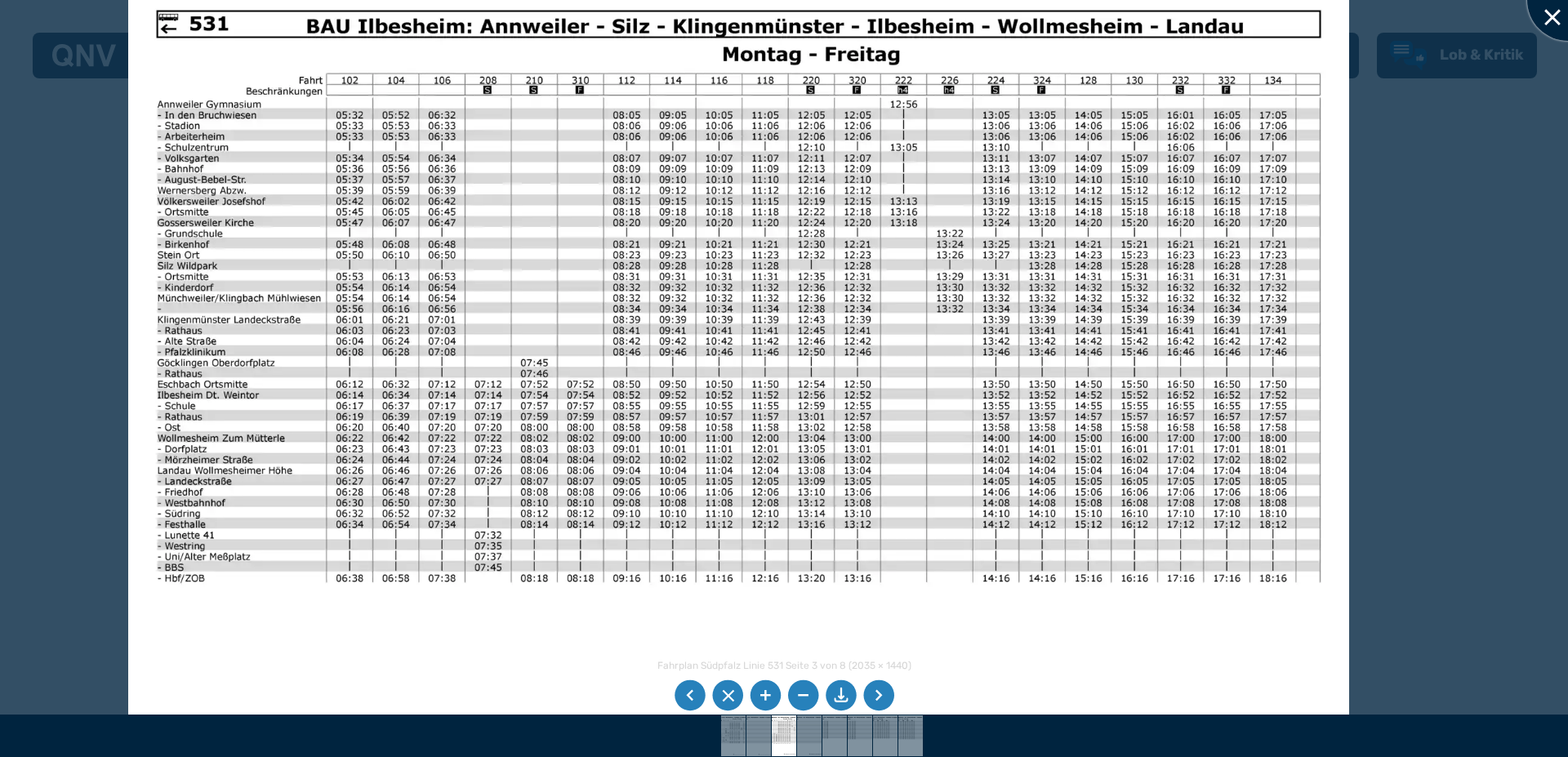
click at [1553, 16] on div at bounding box center [1568, 0] width 82 height 82
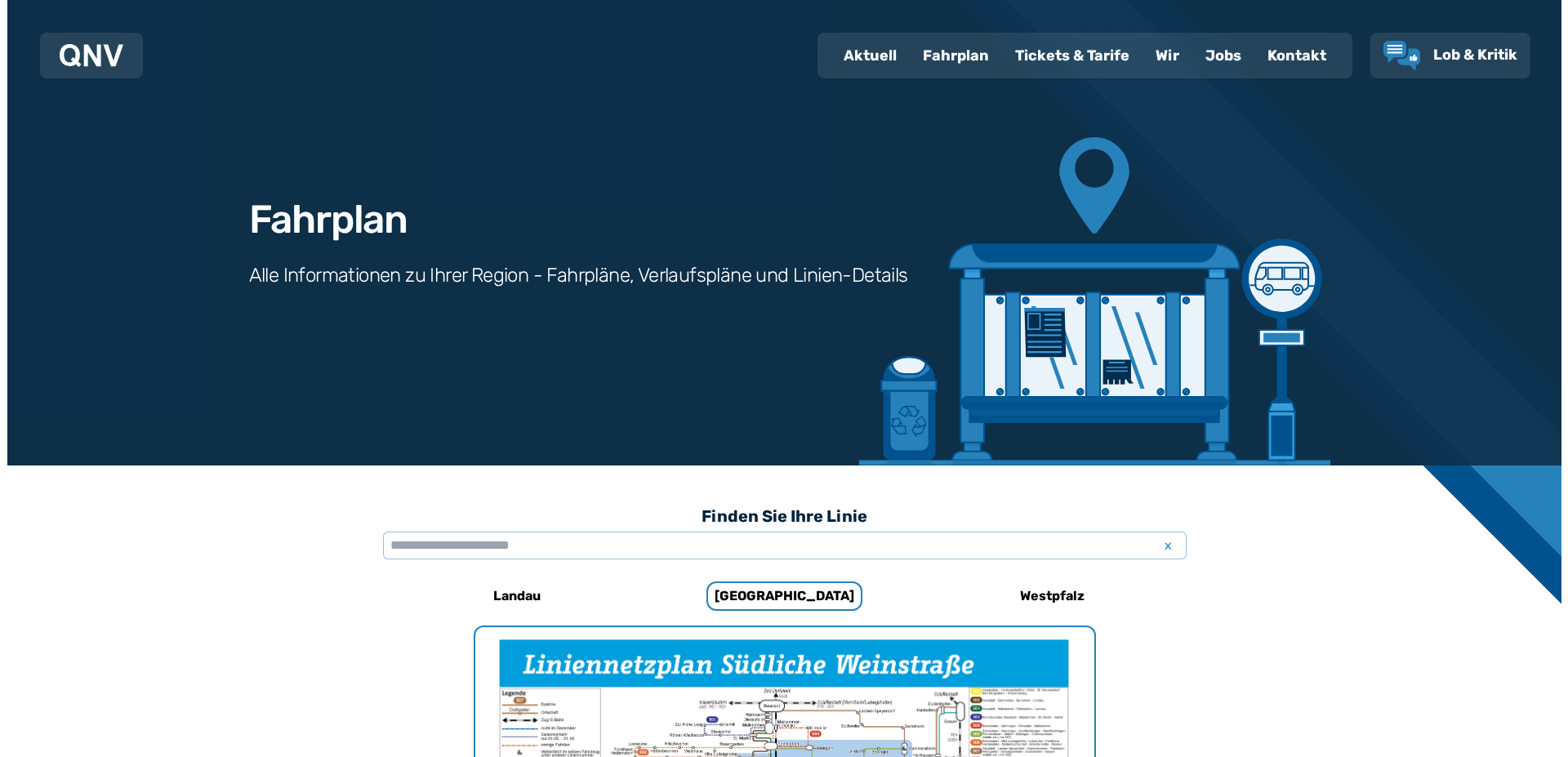
scroll to position [667, 0]
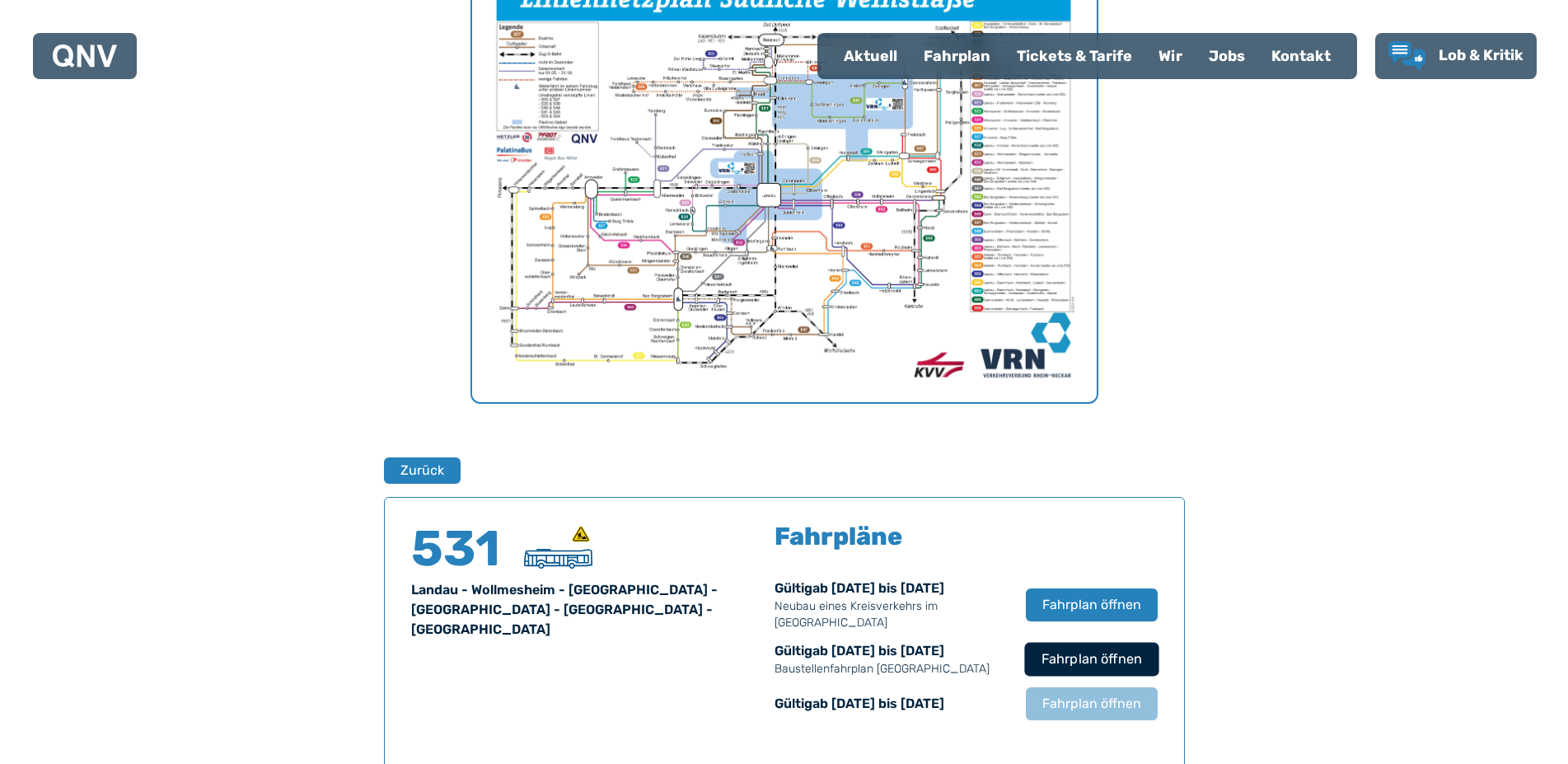
click at [1097, 663] on span "Fahrplan öffnen" at bounding box center [1090, 658] width 100 height 19
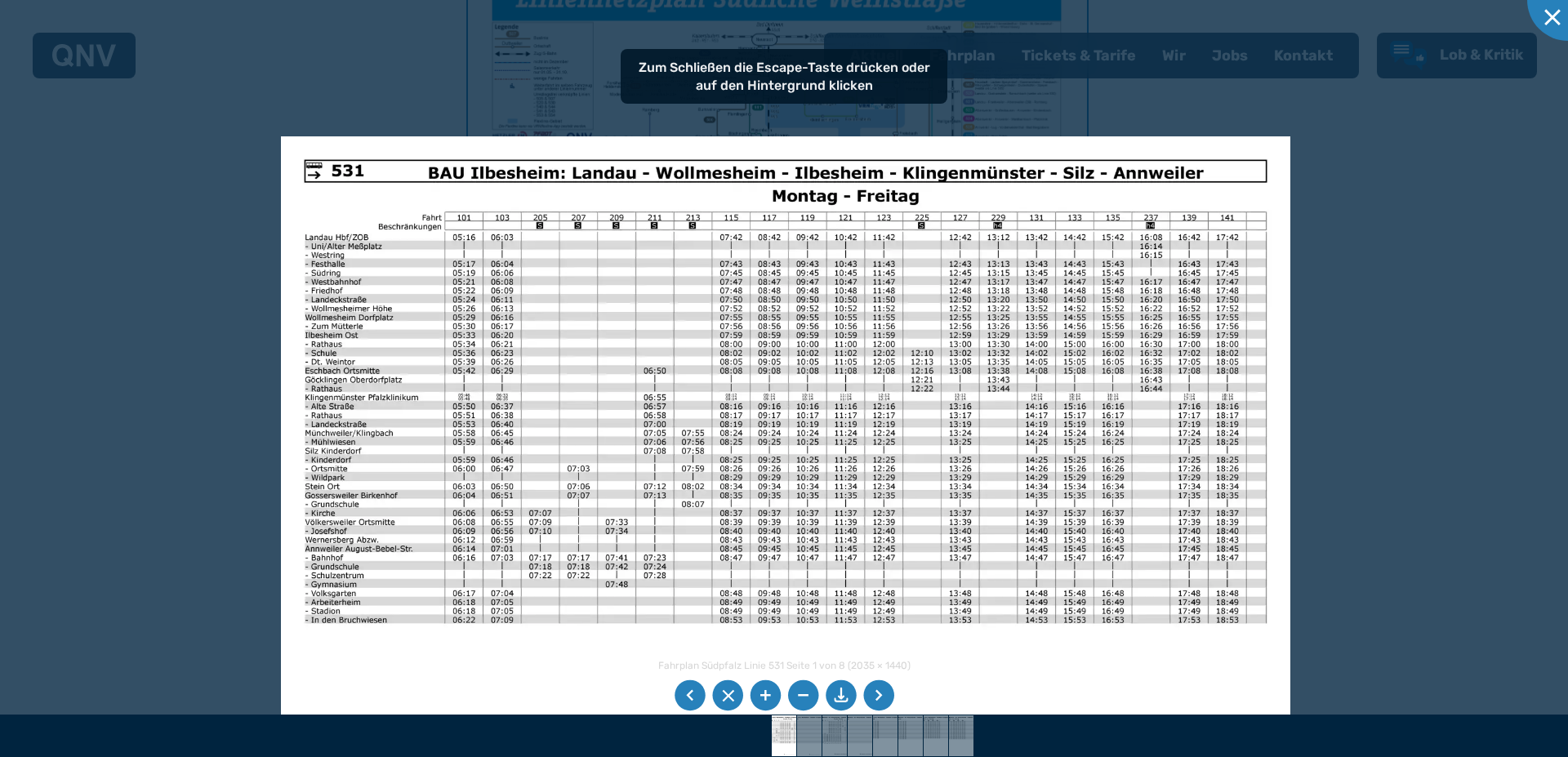
click at [884, 518] on img at bounding box center [785, 493] width 1010 height 713
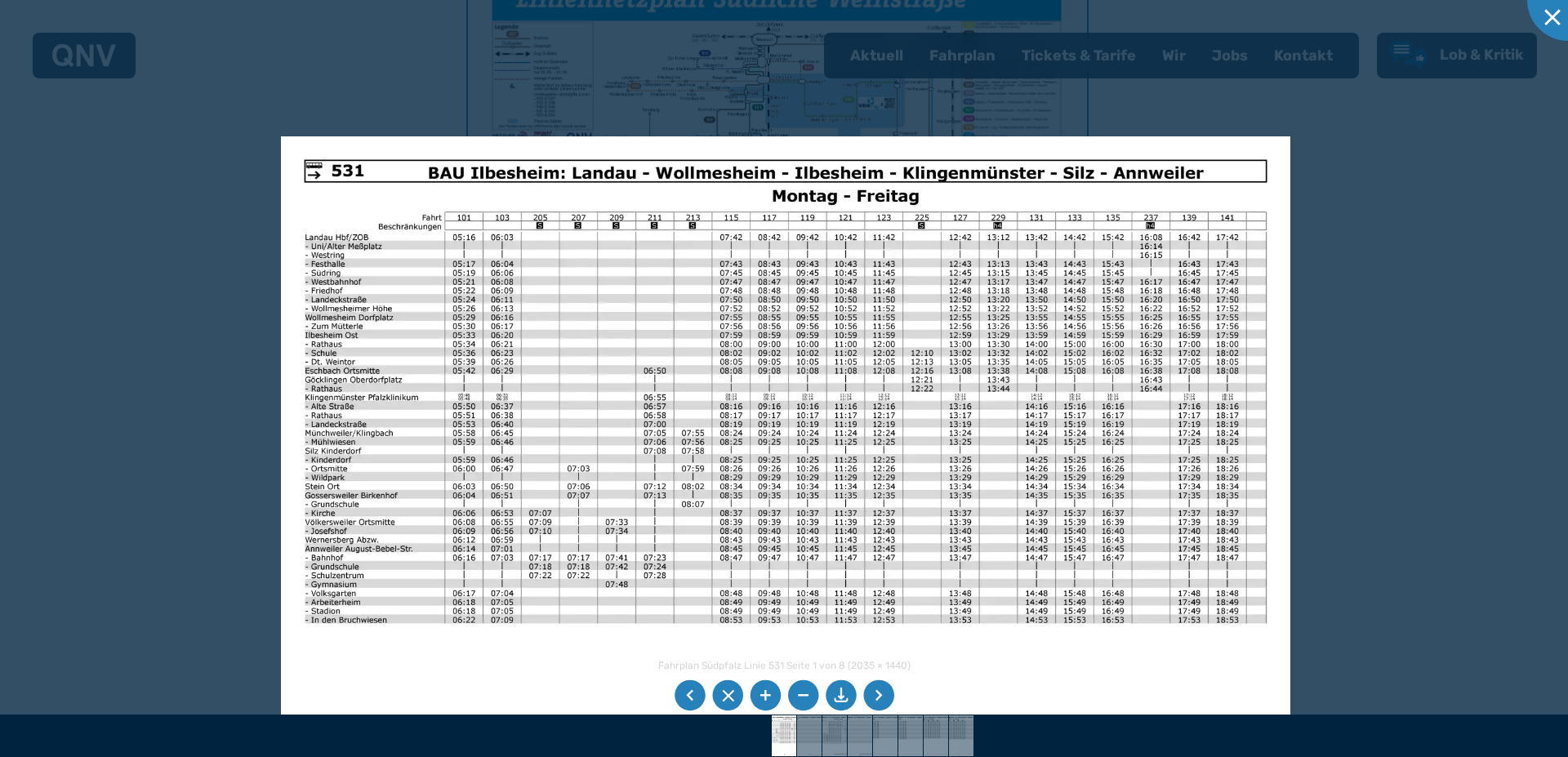
click at [884, 692] on li at bounding box center [878, 696] width 31 height 31
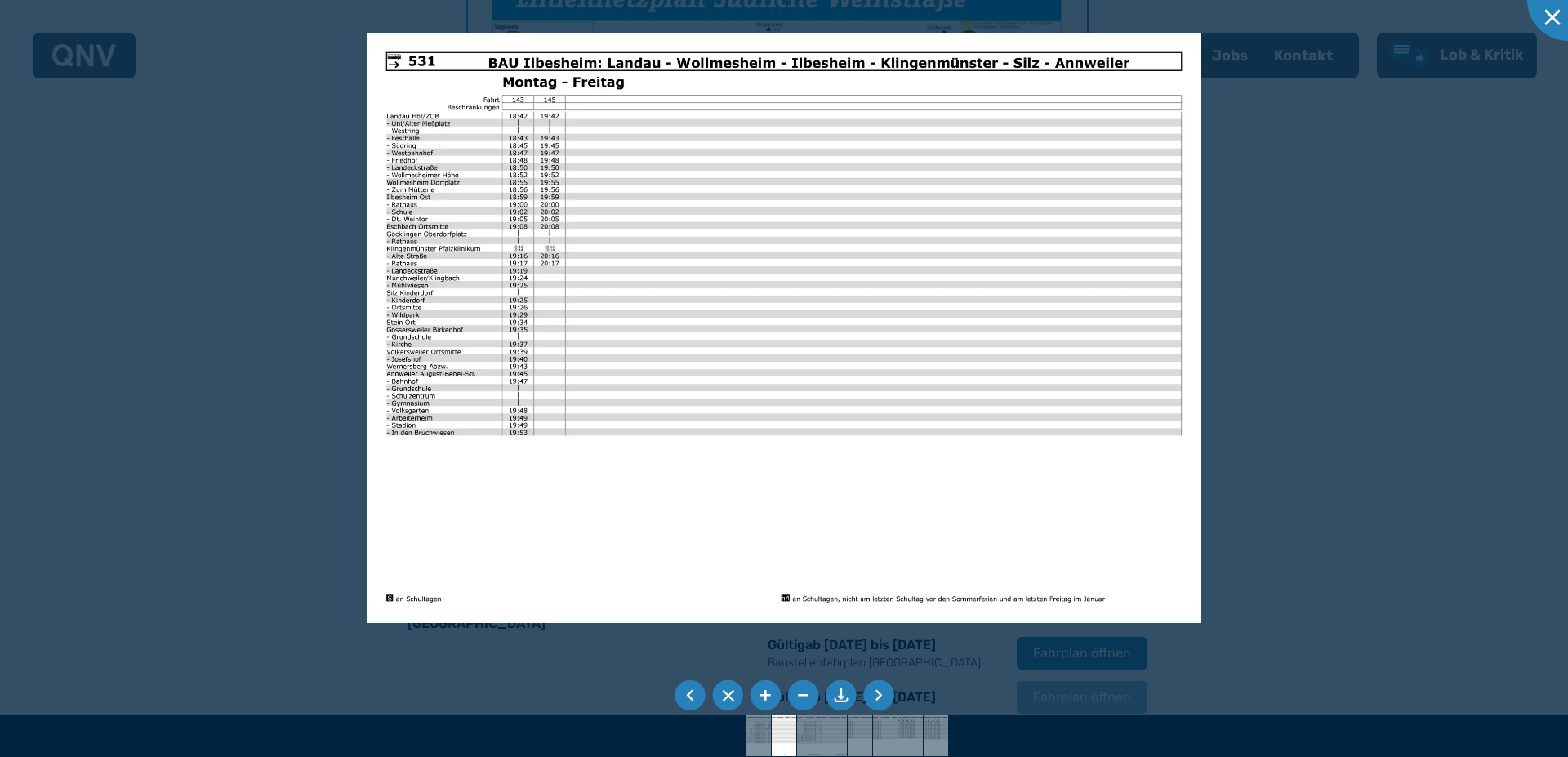
click at [884, 692] on li at bounding box center [878, 696] width 31 height 31
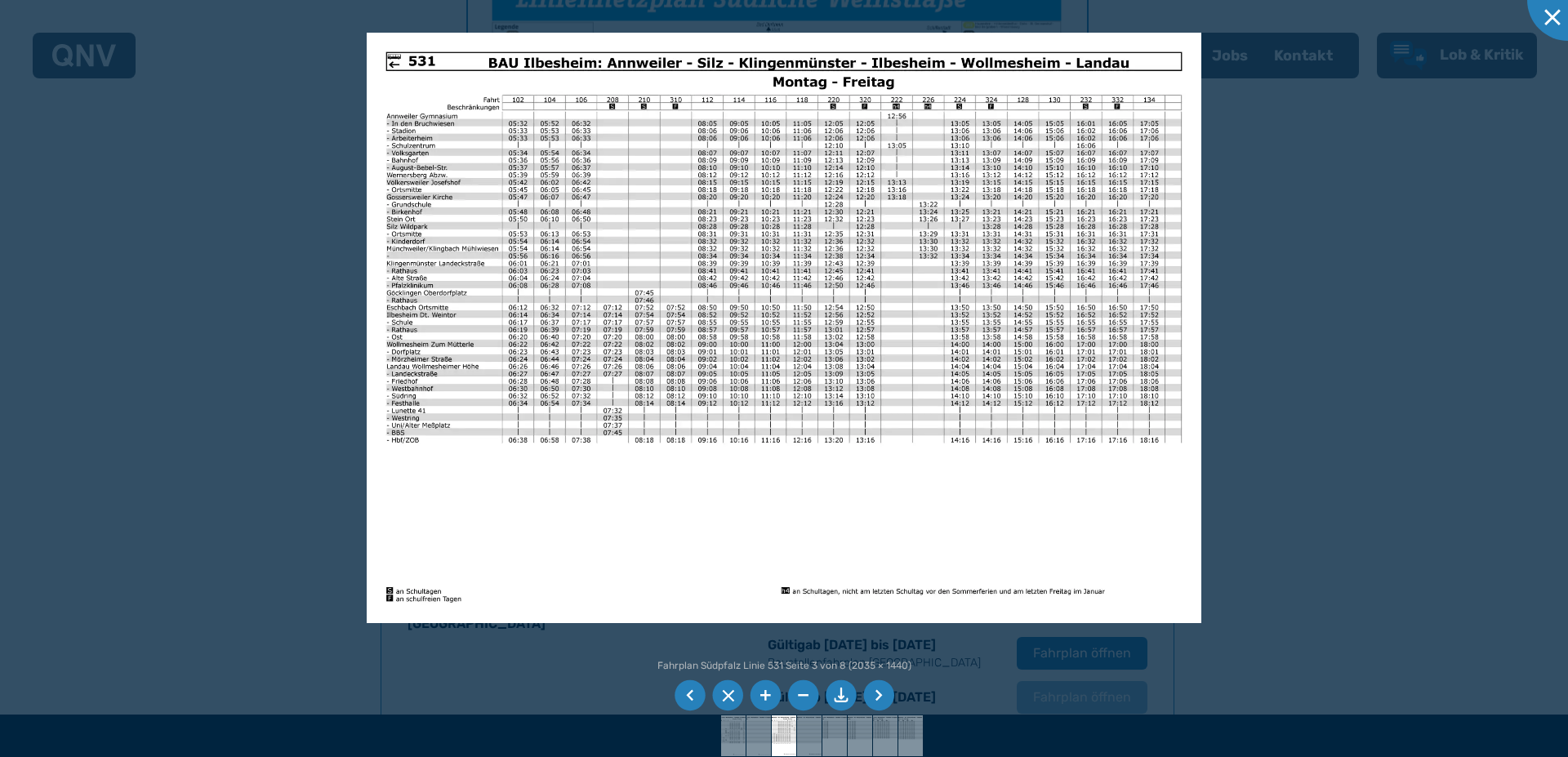
click at [884, 692] on li at bounding box center [878, 696] width 31 height 31
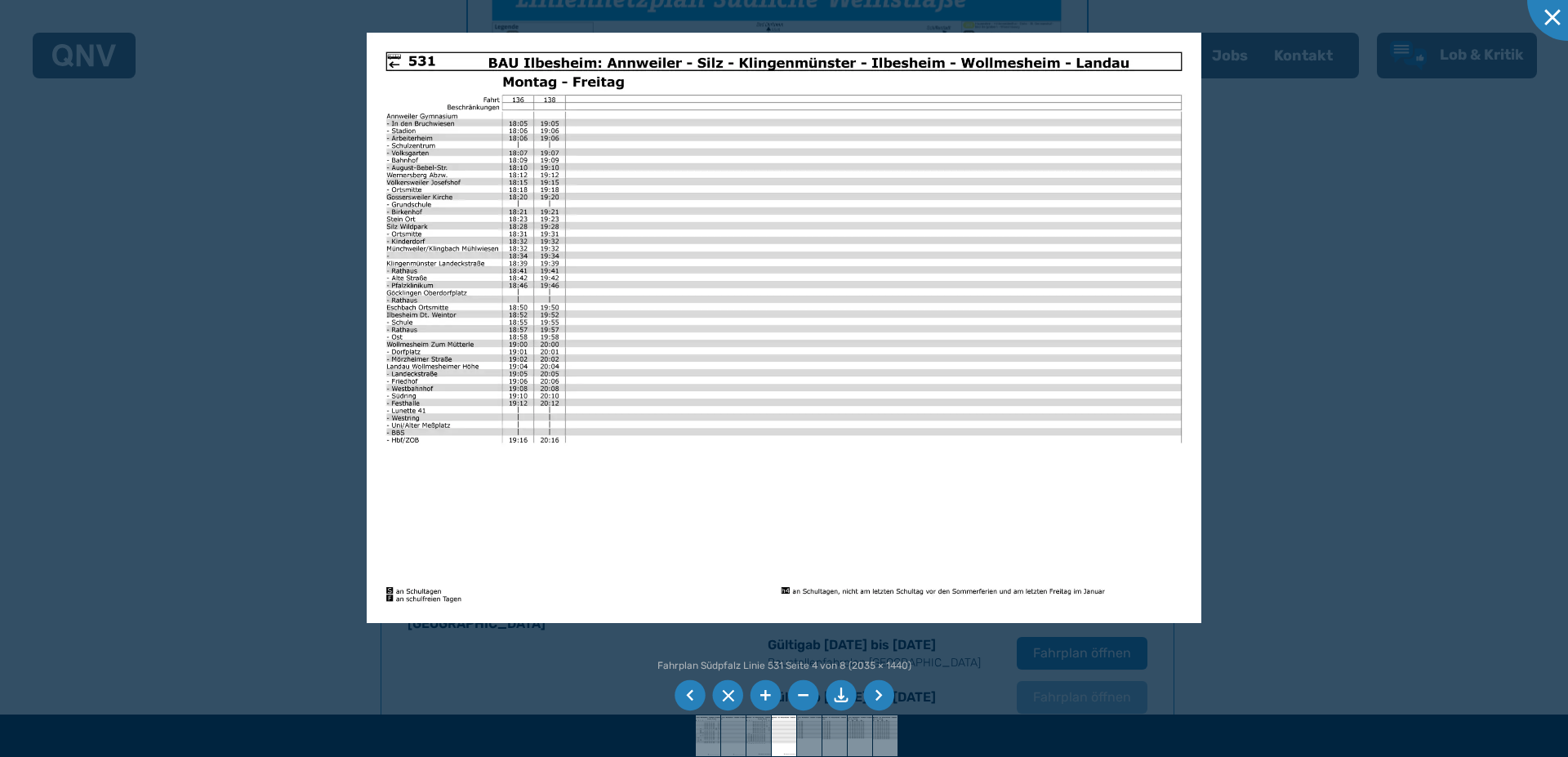
click at [884, 692] on li at bounding box center [878, 696] width 31 height 31
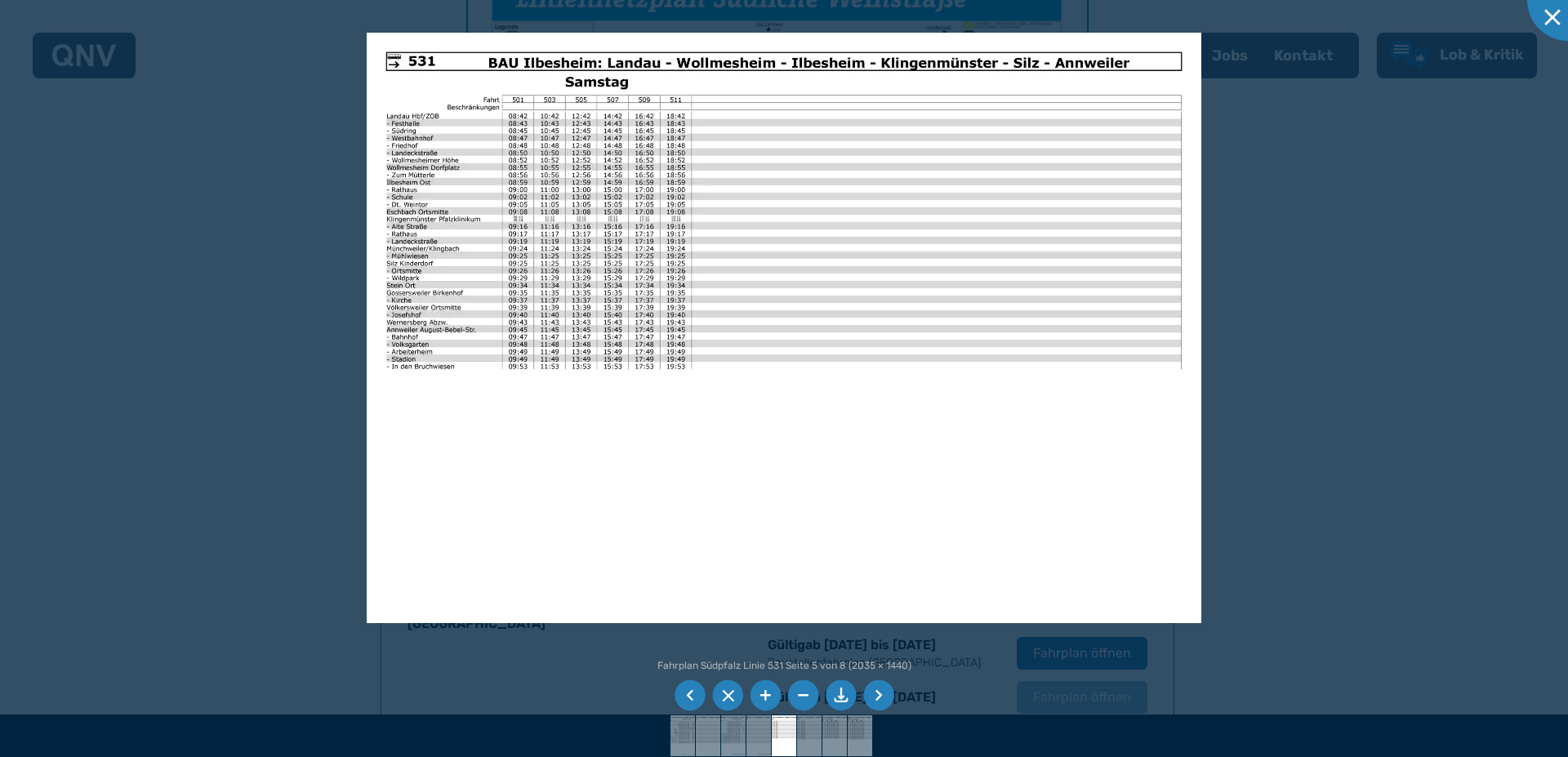
click at [882, 692] on li at bounding box center [878, 696] width 31 height 31
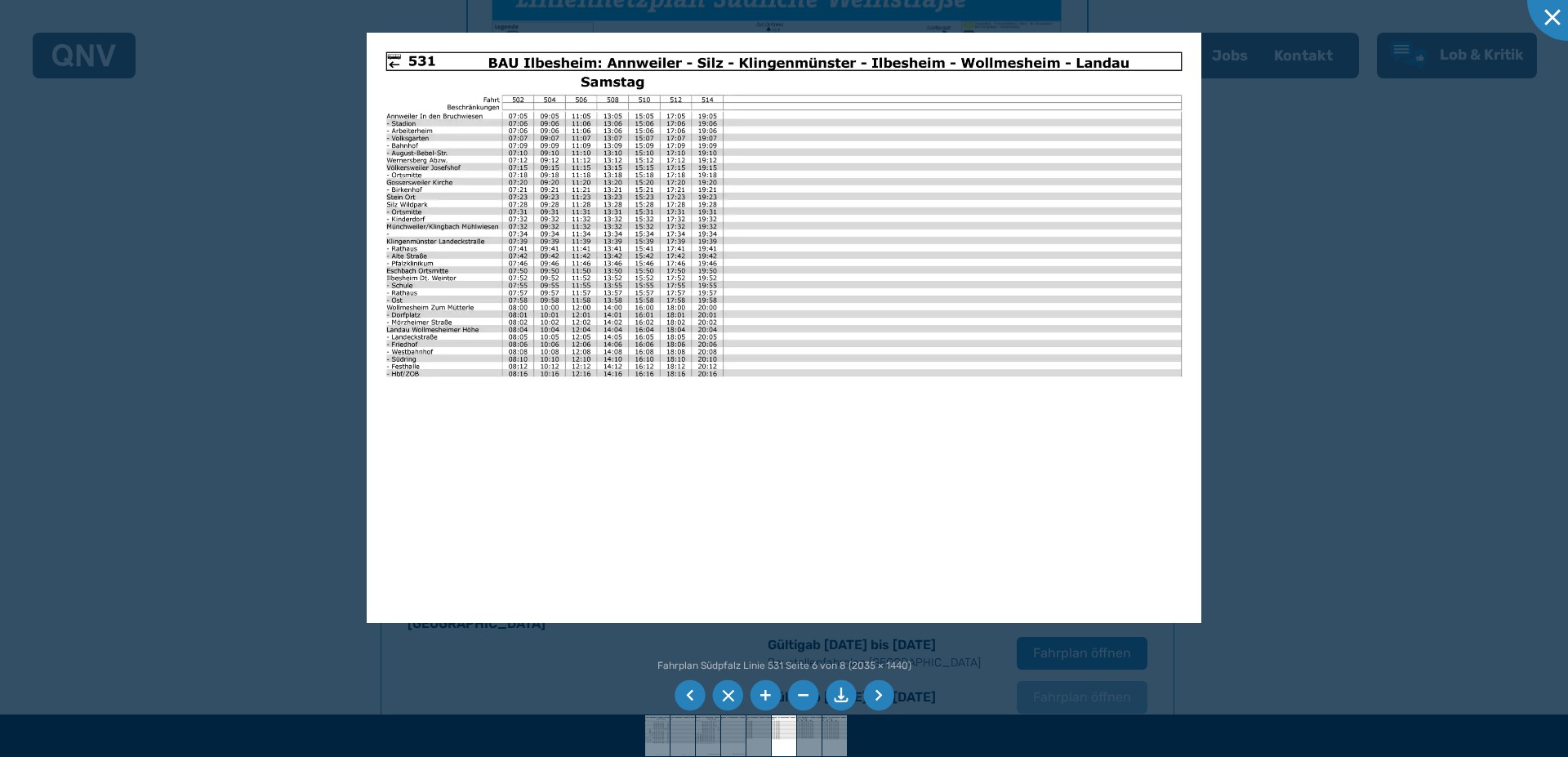
click at [882, 692] on li at bounding box center [878, 696] width 31 height 31
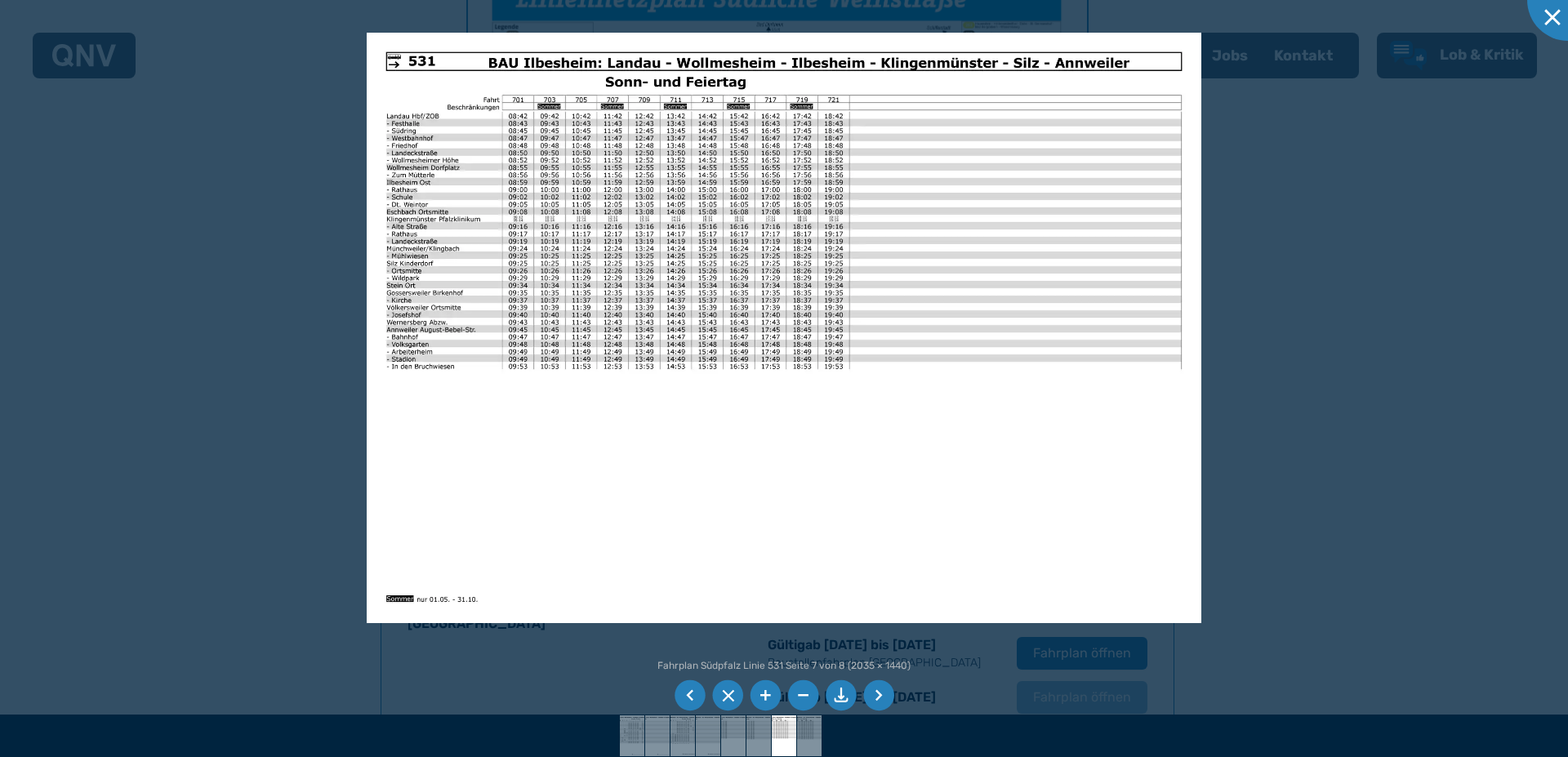
click at [882, 692] on li at bounding box center [878, 696] width 31 height 31
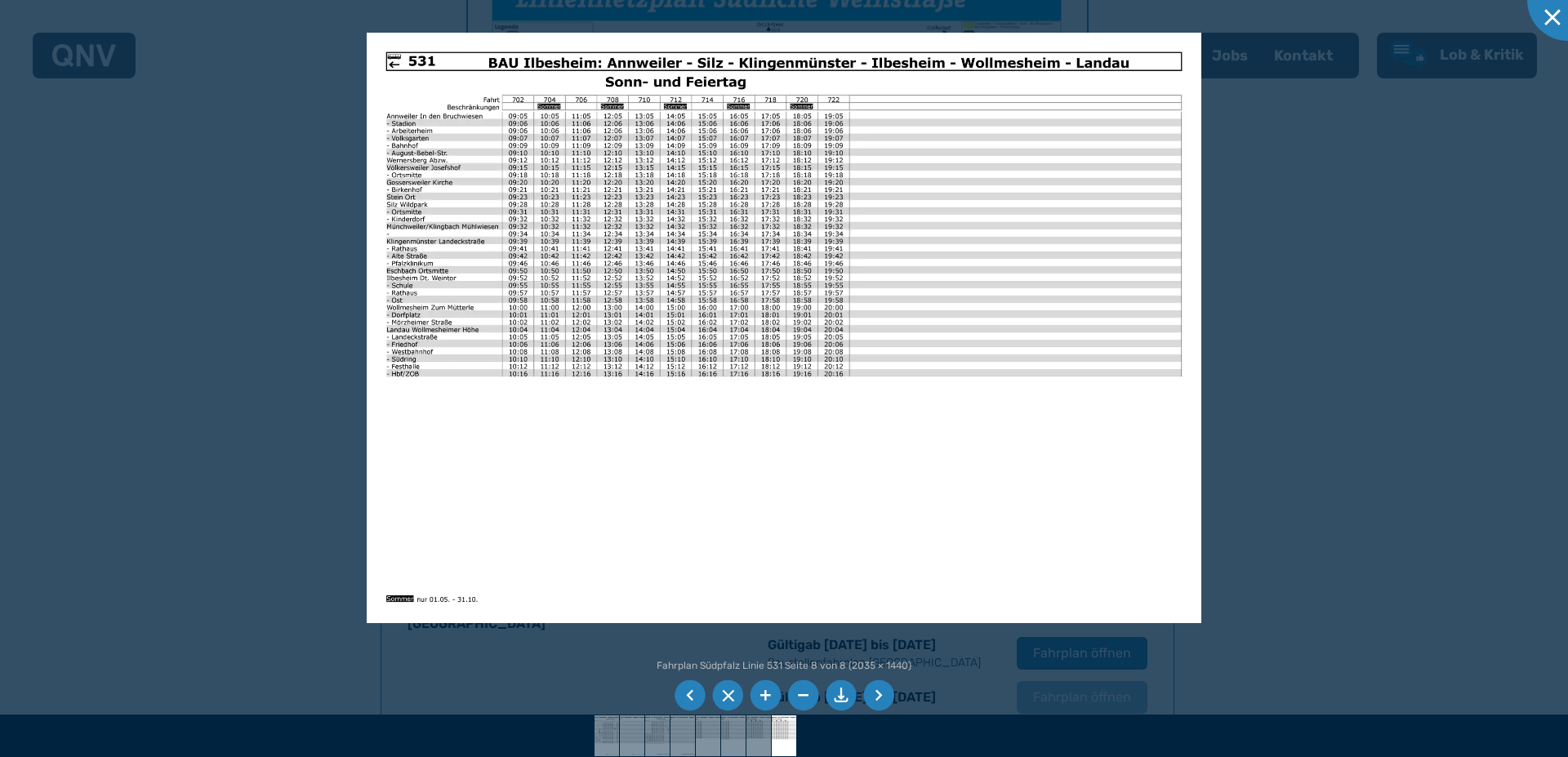
click at [882, 692] on li at bounding box center [878, 696] width 31 height 31
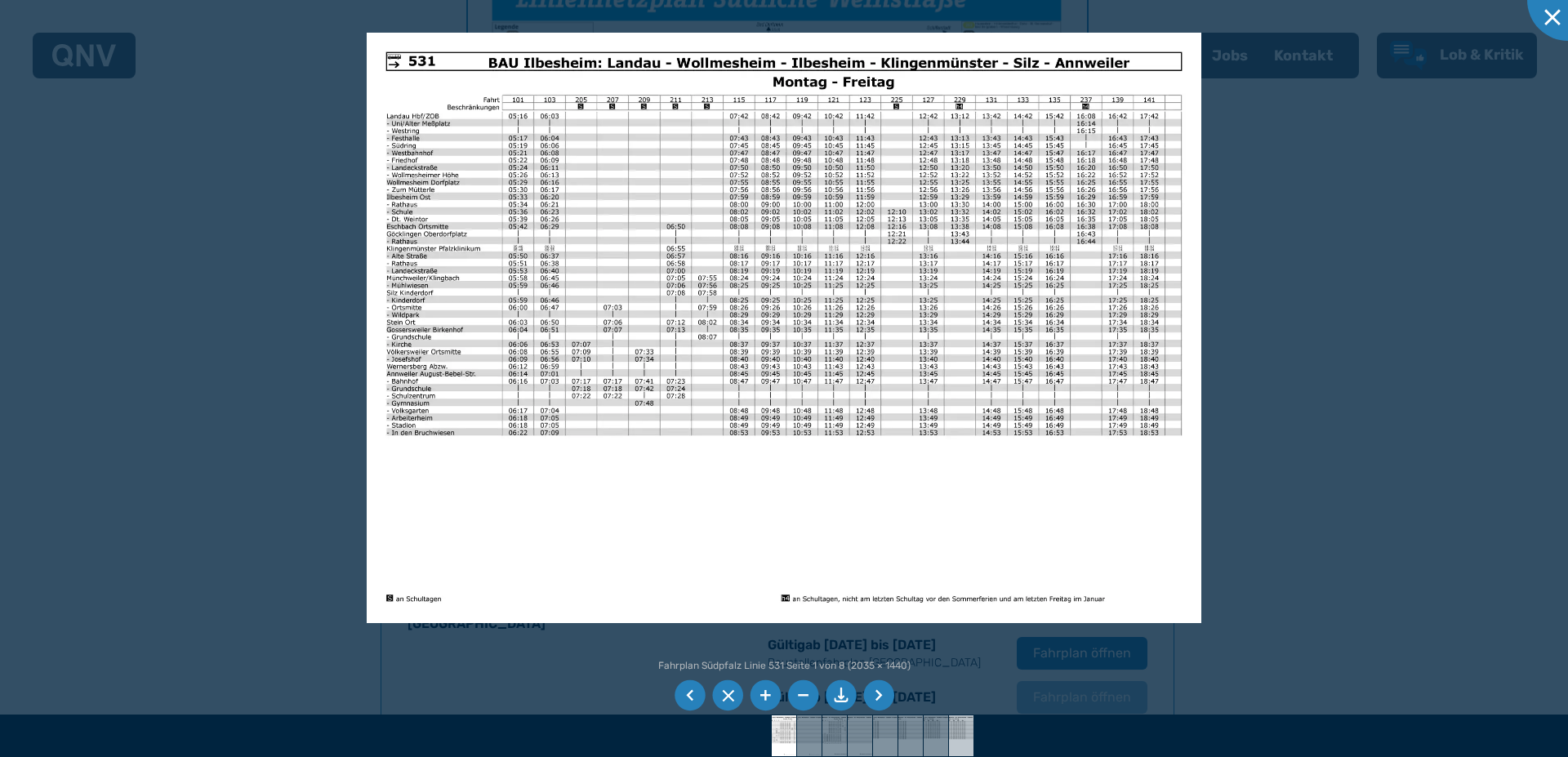
click at [959, 731] on img at bounding box center [961, 735] width 58 height 41
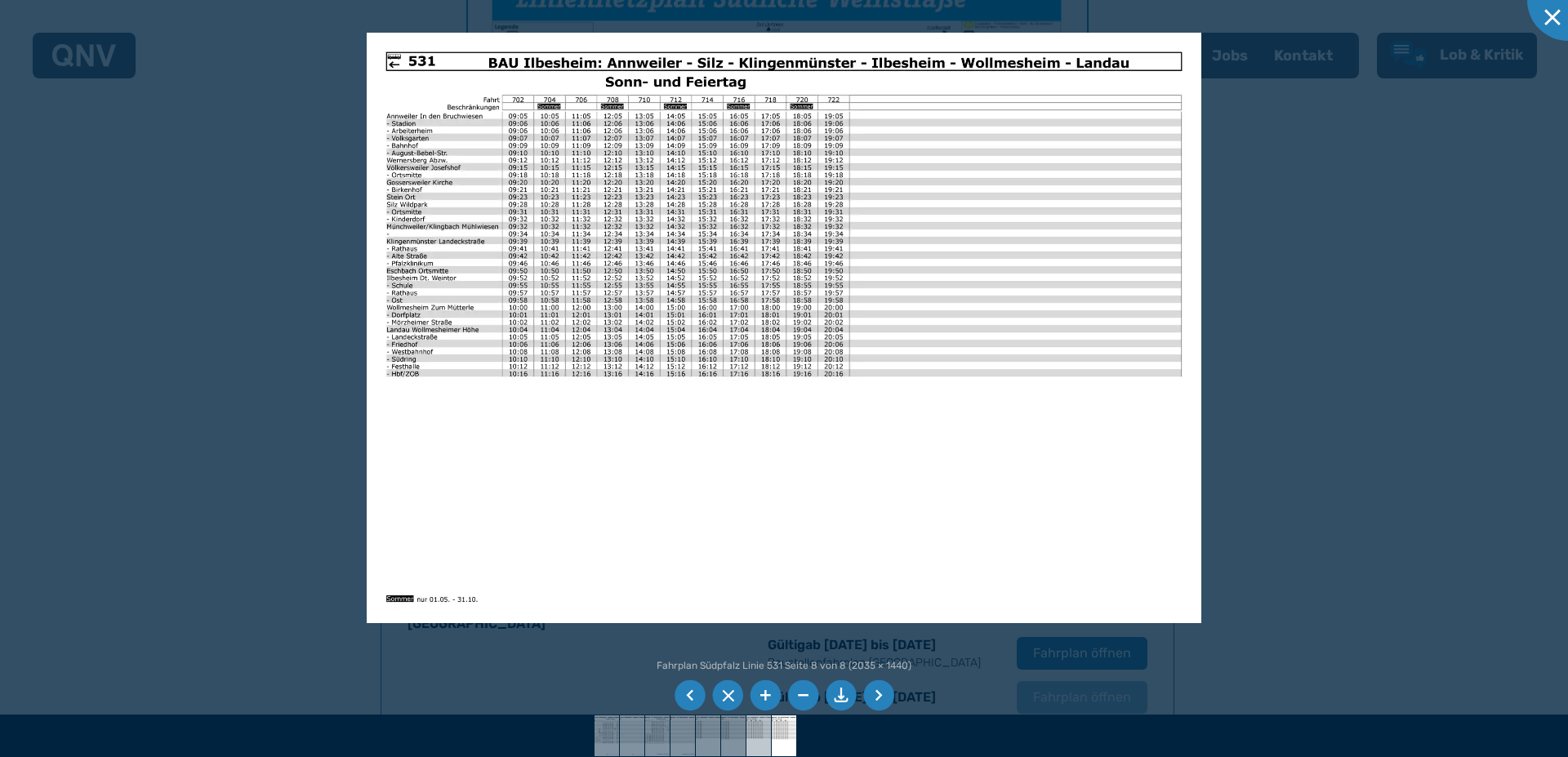
click at [761, 735] on img at bounding box center [759, 735] width 58 height 41
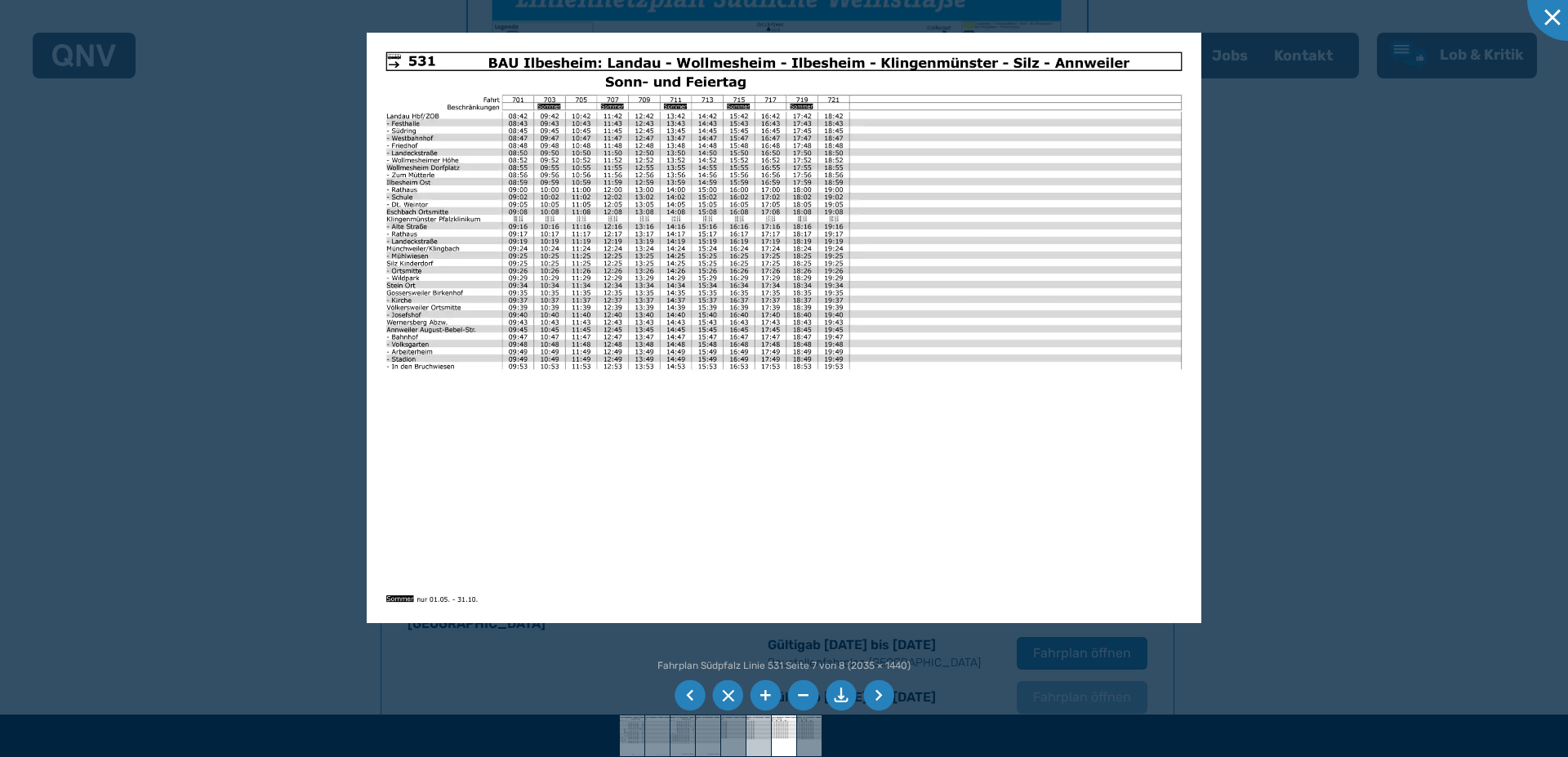
click at [754, 738] on img at bounding box center [759, 735] width 58 height 41
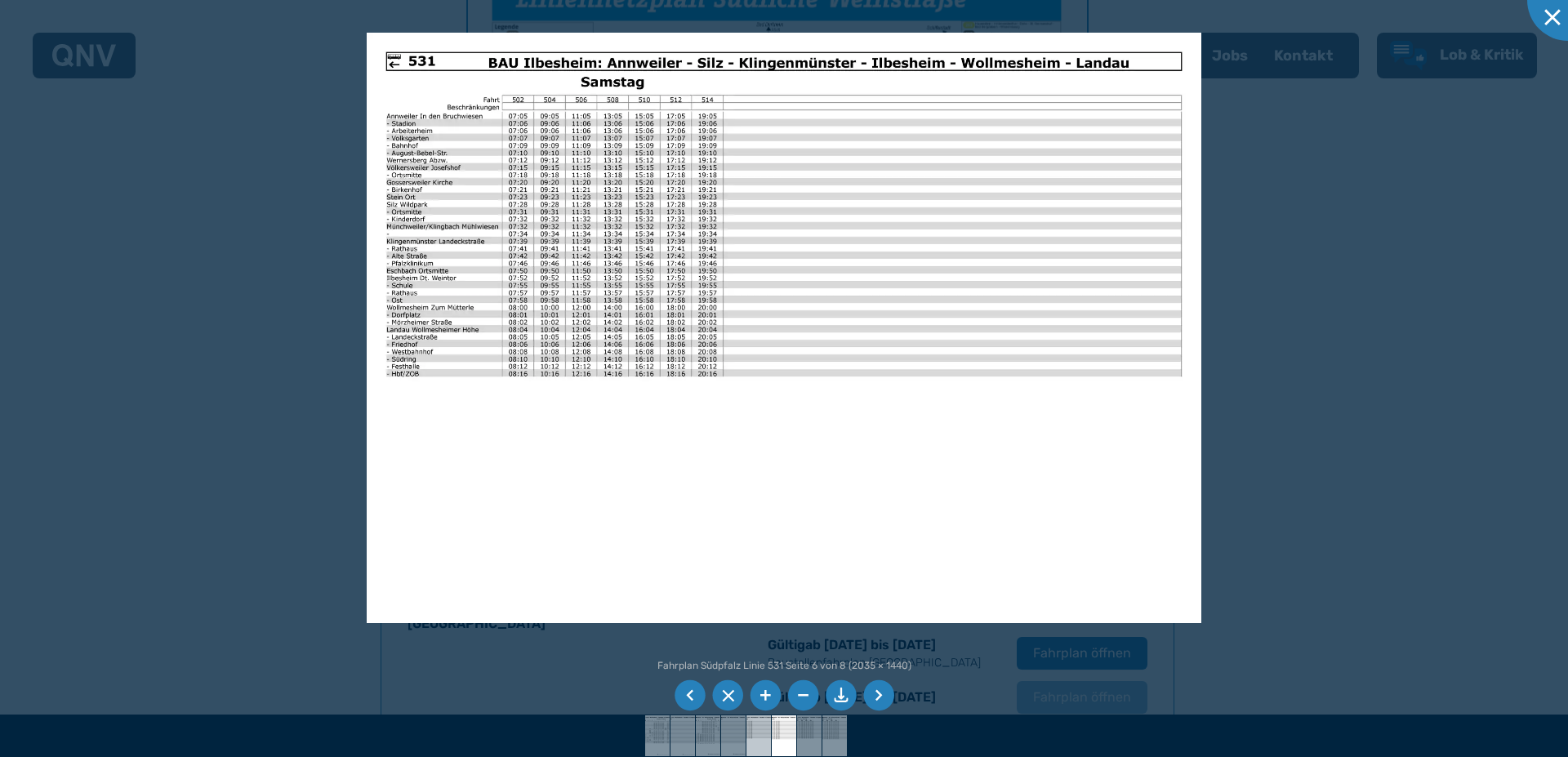
click at [753, 738] on img at bounding box center [759, 735] width 58 height 41
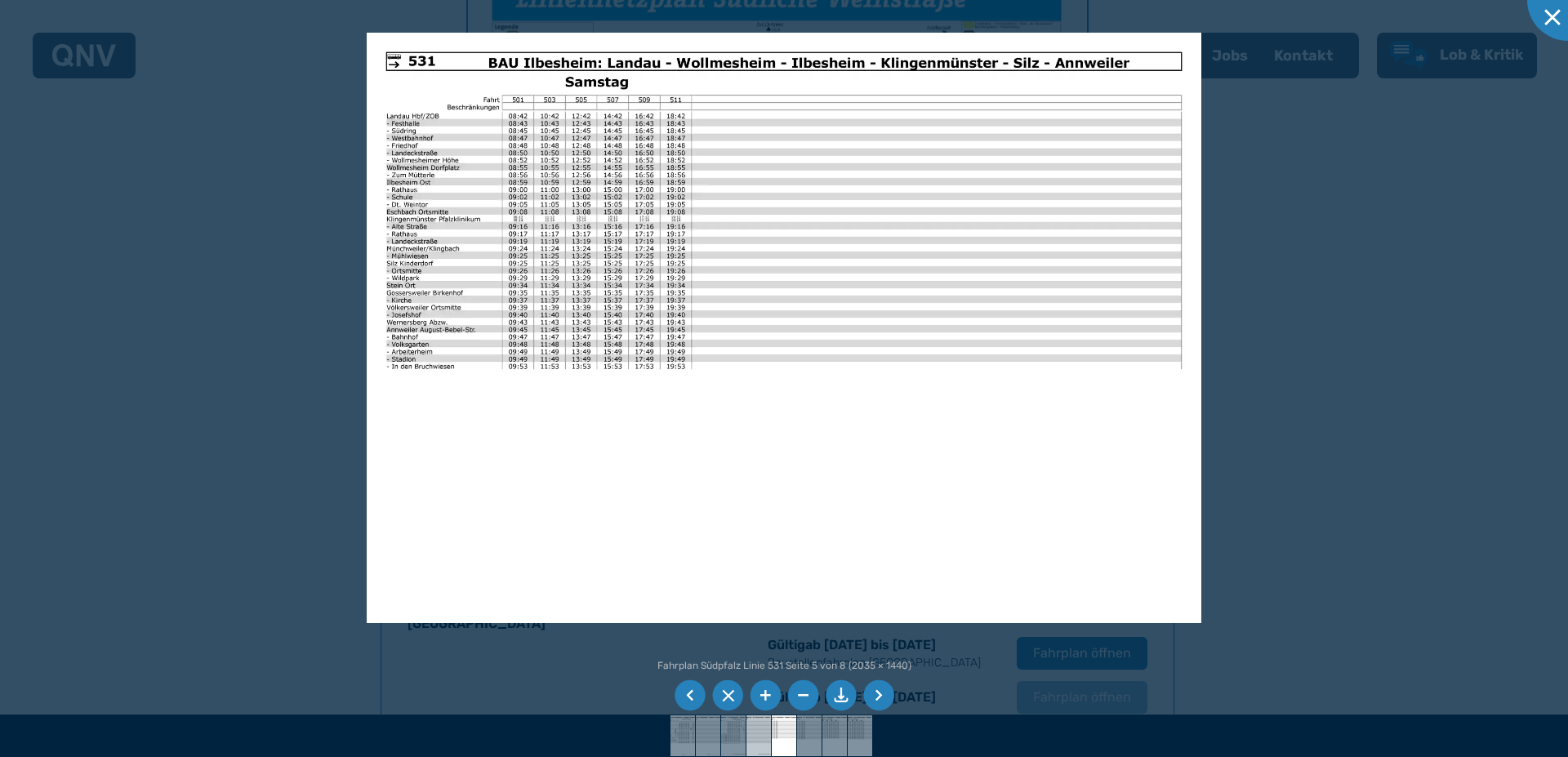
click at [760, 735] on img at bounding box center [759, 735] width 58 height 41
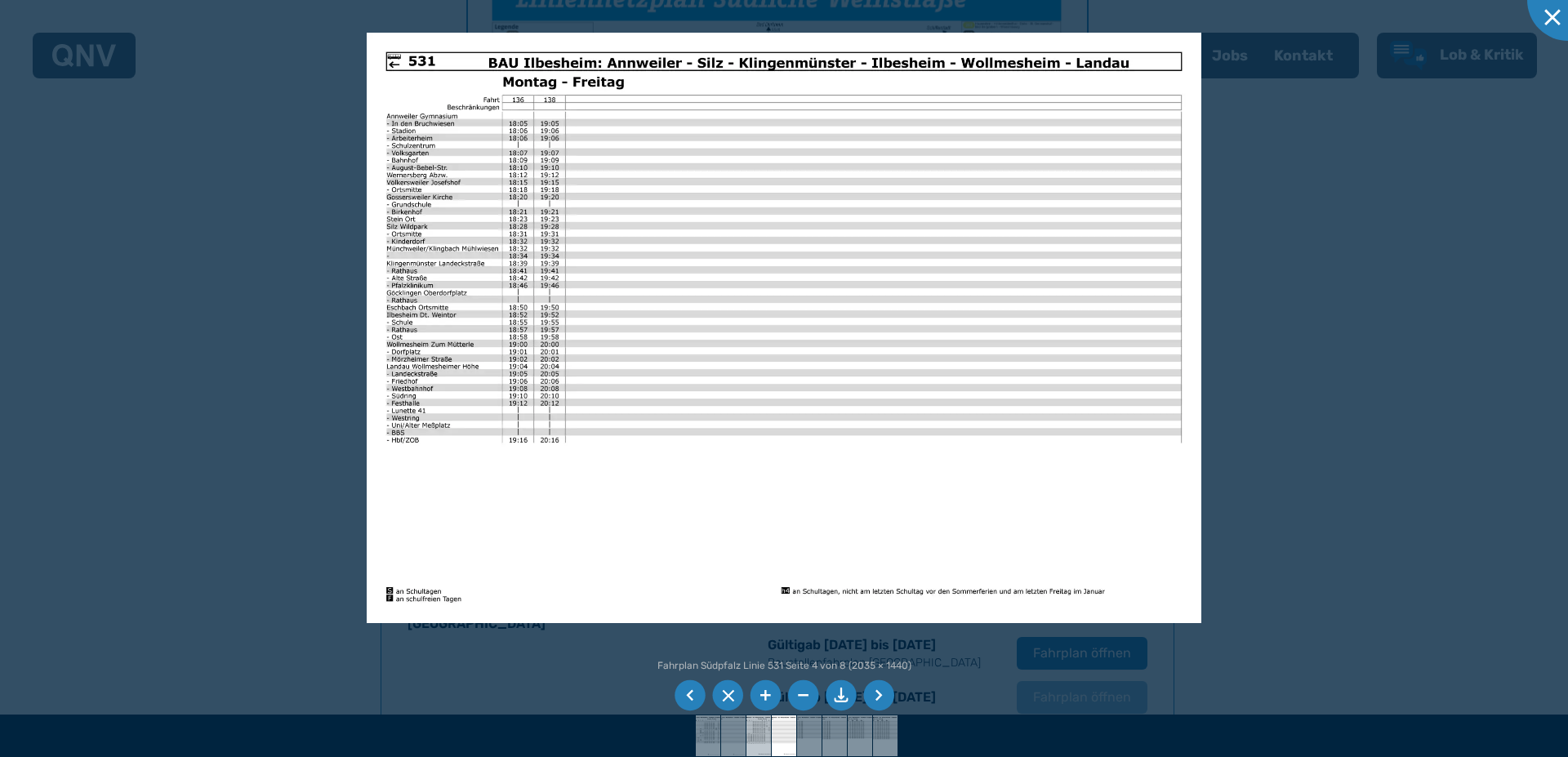
drag, startPoint x: 763, startPoint y: 738, endPoint x: 760, endPoint y: 610, distance: 128.0
click at [761, 735] on img at bounding box center [759, 735] width 58 height 41
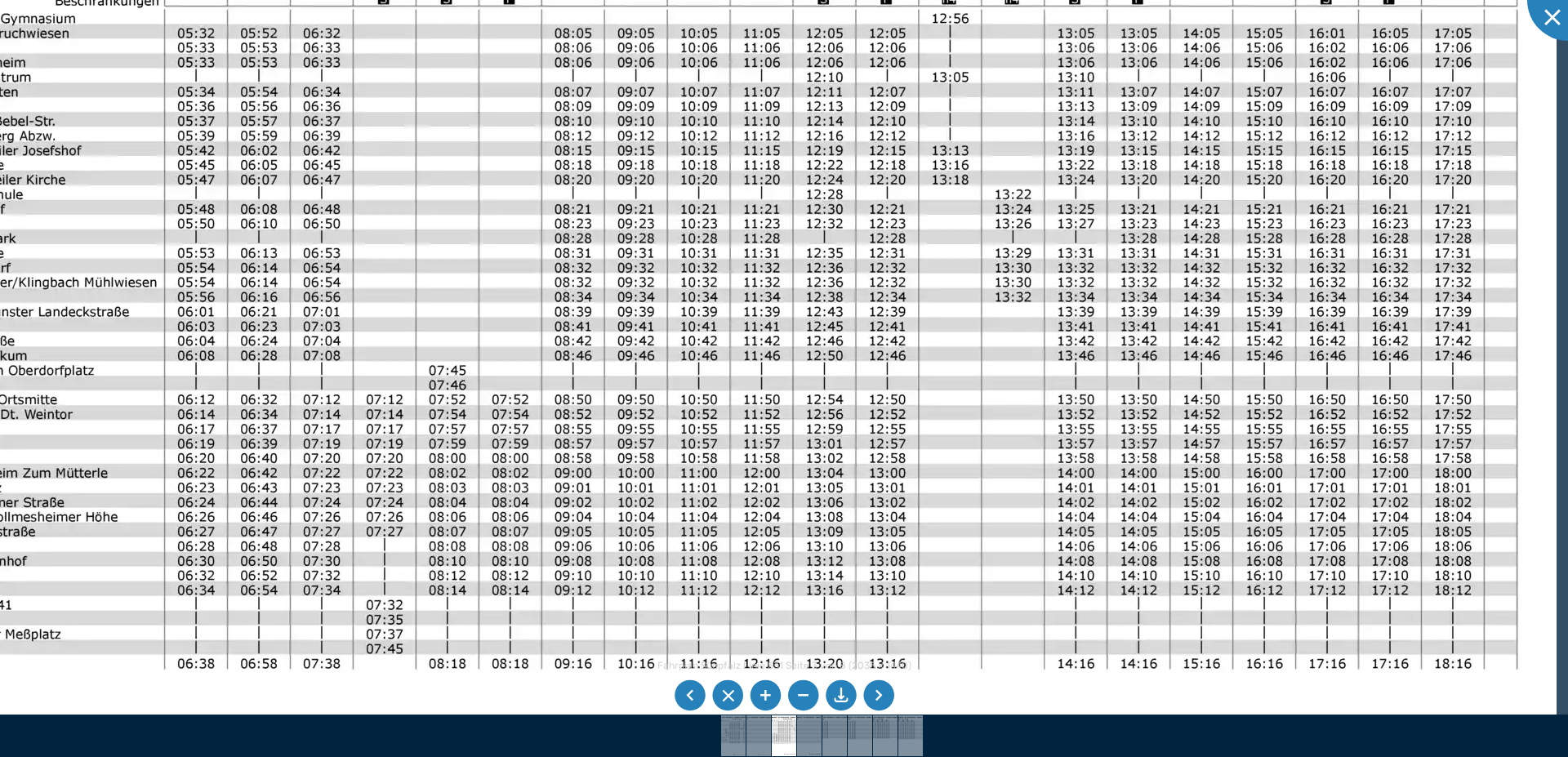
click at [1091, 438] on img at bounding box center [726, 440] width 1662 height 1176
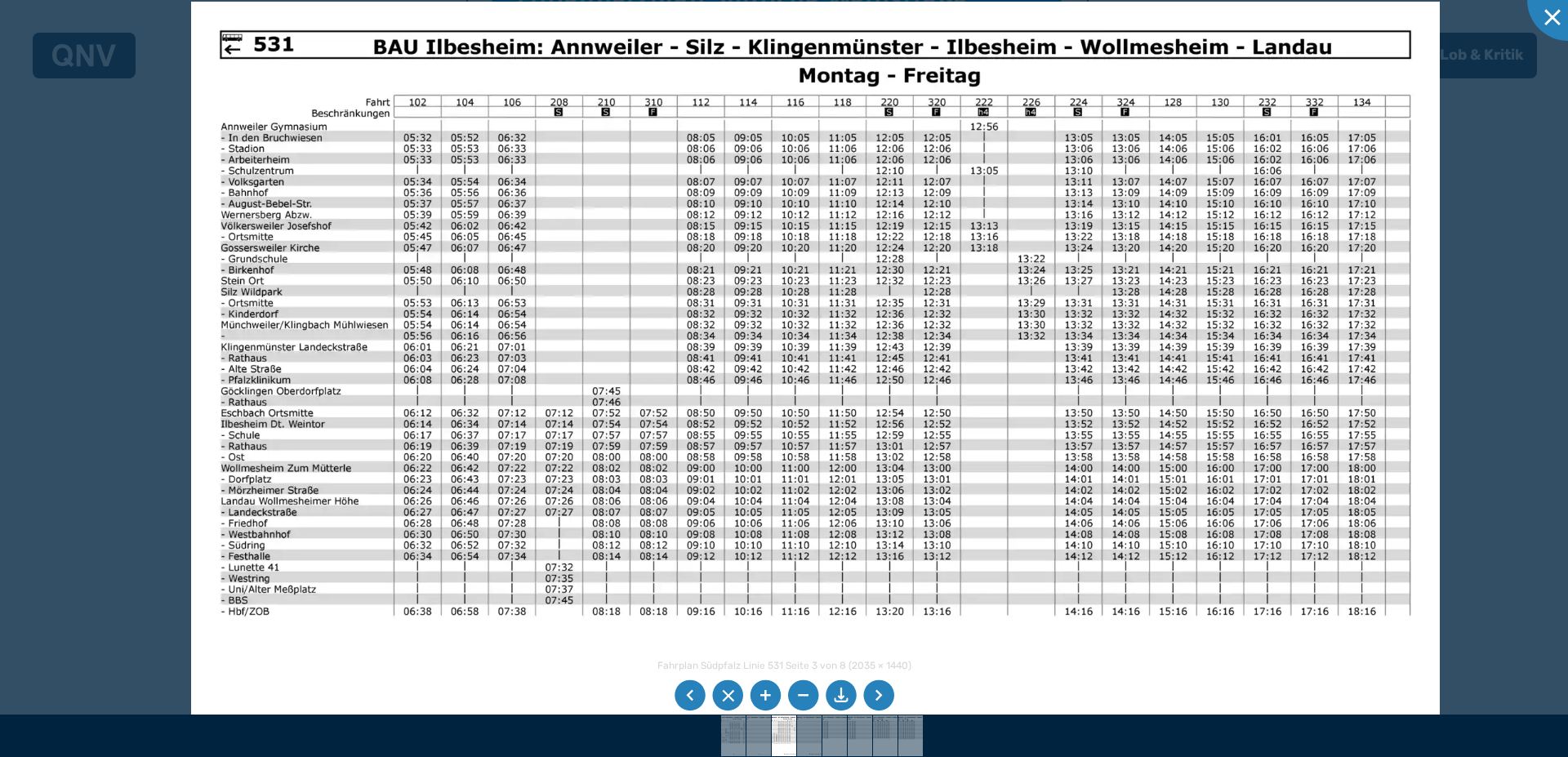
click at [688, 690] on li at bounding box center [691, 696] width 31 height 31
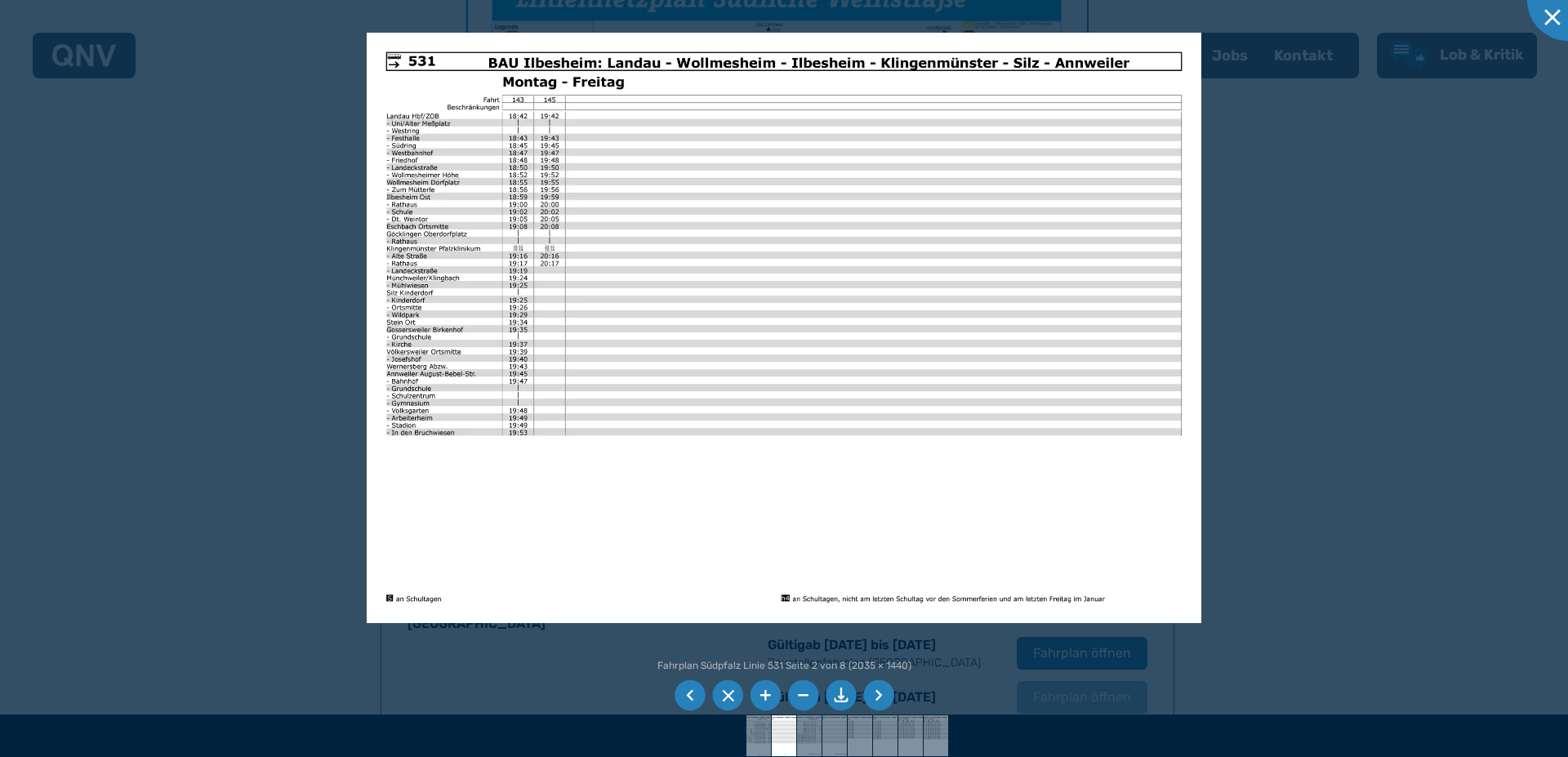
click at [688, 690] on li at bounding box center [691, 696] width 31 height 31
